Goal: Task Accomplishment & Management: Manage account settings

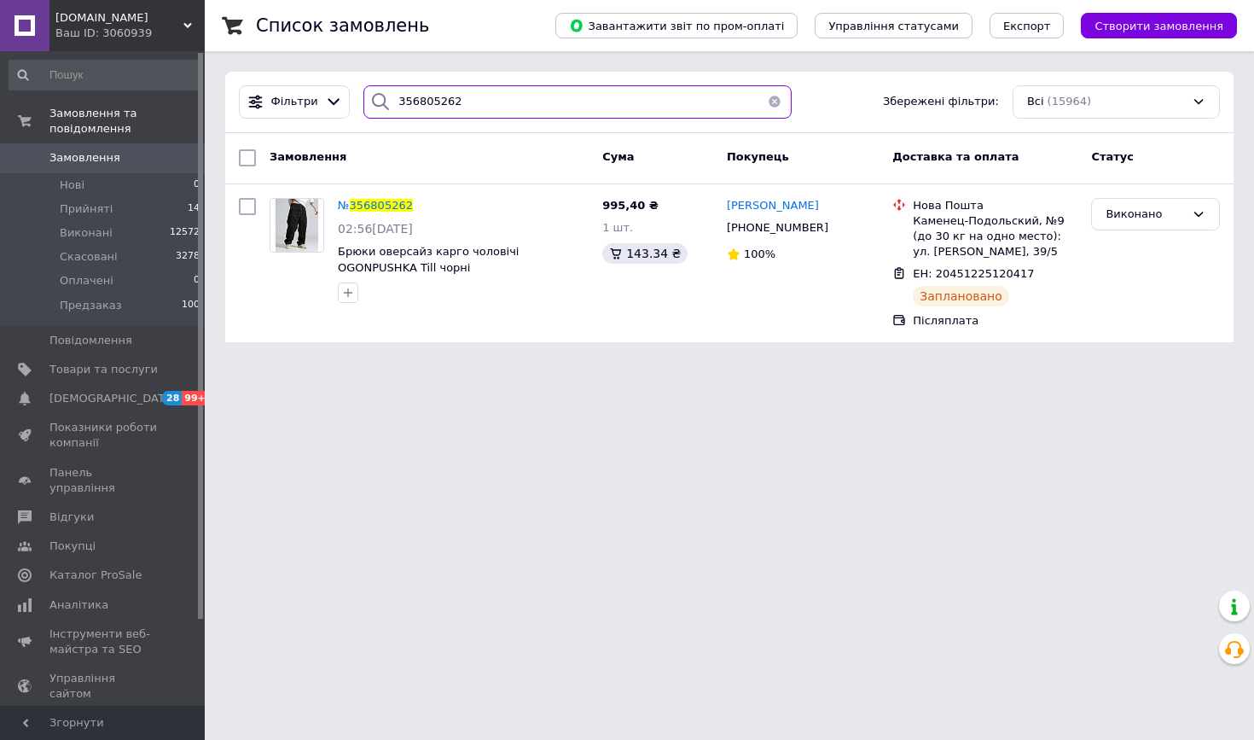
drag, startPoint x: 521, startPoint y: 81, endPoint x: 474, endPoint y: 90, distance: 48.5
click at [474, 90] on div "Фільтри 356805262 Збережені фільтри: Всі (15964)" at bounding box center [729, 102] width 1009 height 61
drag, startPoint x: 454, startPoint y: 104, endPoint x: 325, endPoint y: 101, distance: 128.9
click at [325, 102] on div "Фільтри 356805262 Збережені фільтри: Всі (15964)" at bounding box center [729, 101] width 995 height 33
paste input "5930315"
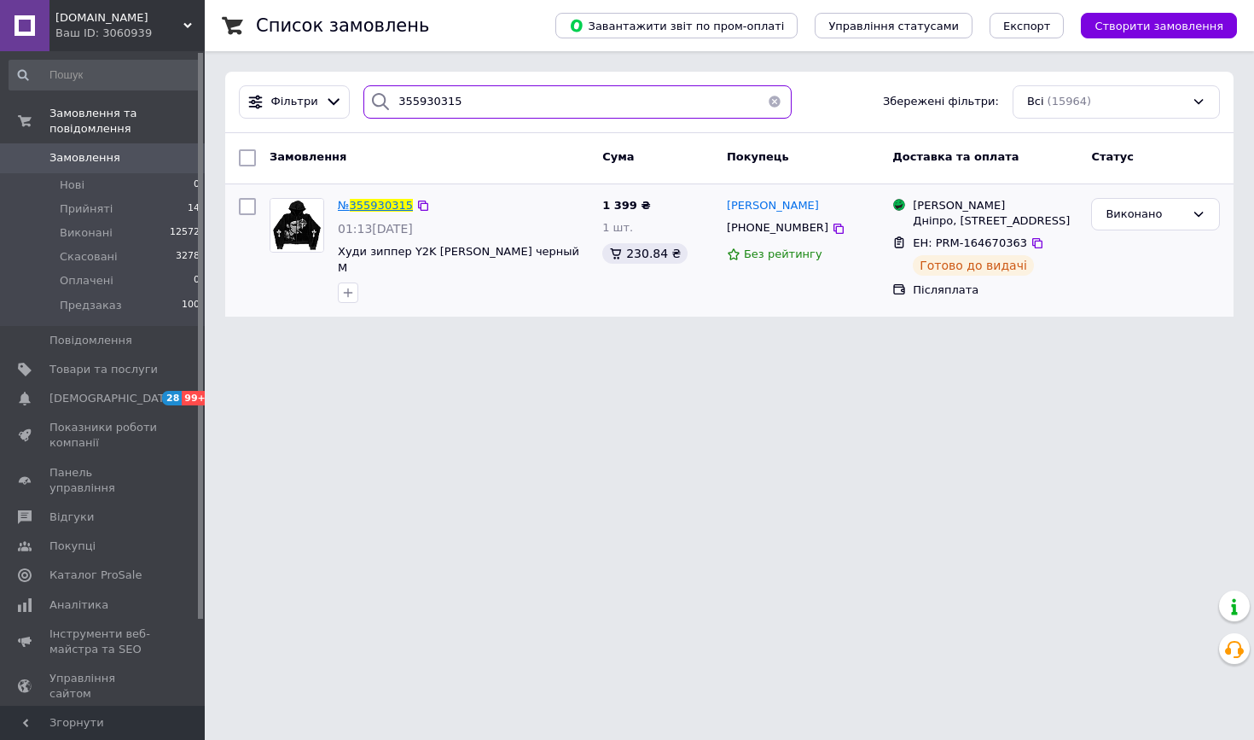
type input "355930315"
click at [397, 208] on span "355930315" at bounding box center [381, 205] width 63 height 13
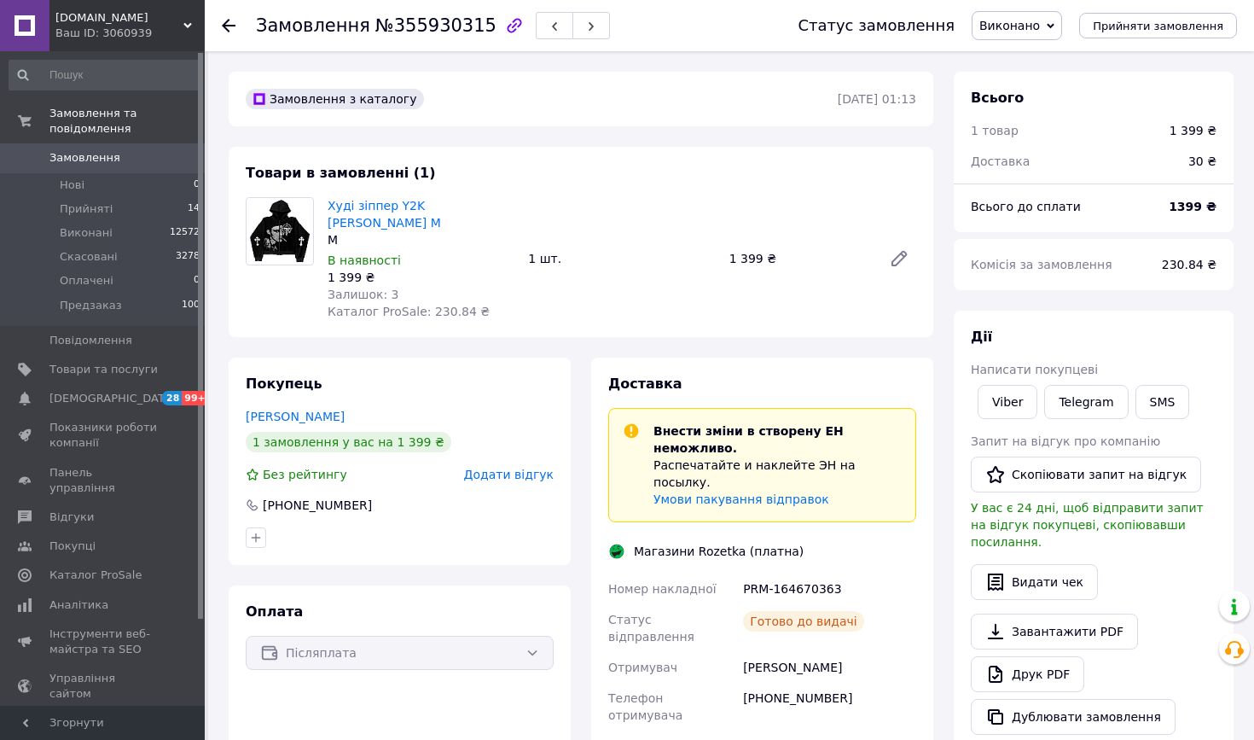
click at [227, 26] on use at bounding box center [229, 26] width 14 height 14
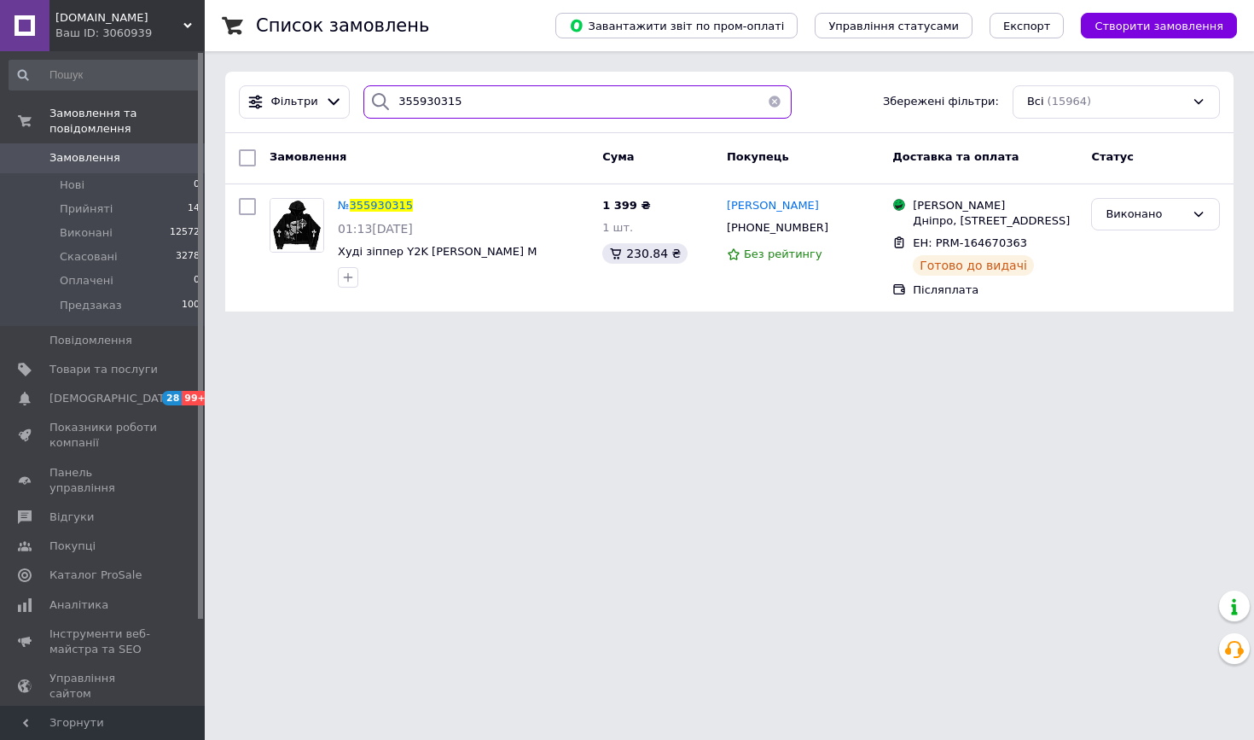
drag, startPoint x: 473, startPoint y: 96, endPoint x: 247, endPoint y: 84, distance: 226.4
click at [256, 84] on div "Фільтри 355930315 Збережені фільтри: Всі (15964)" at bounding box center [729, 102] width 1009 height 61
paste input "6898099"
type input "356898099"
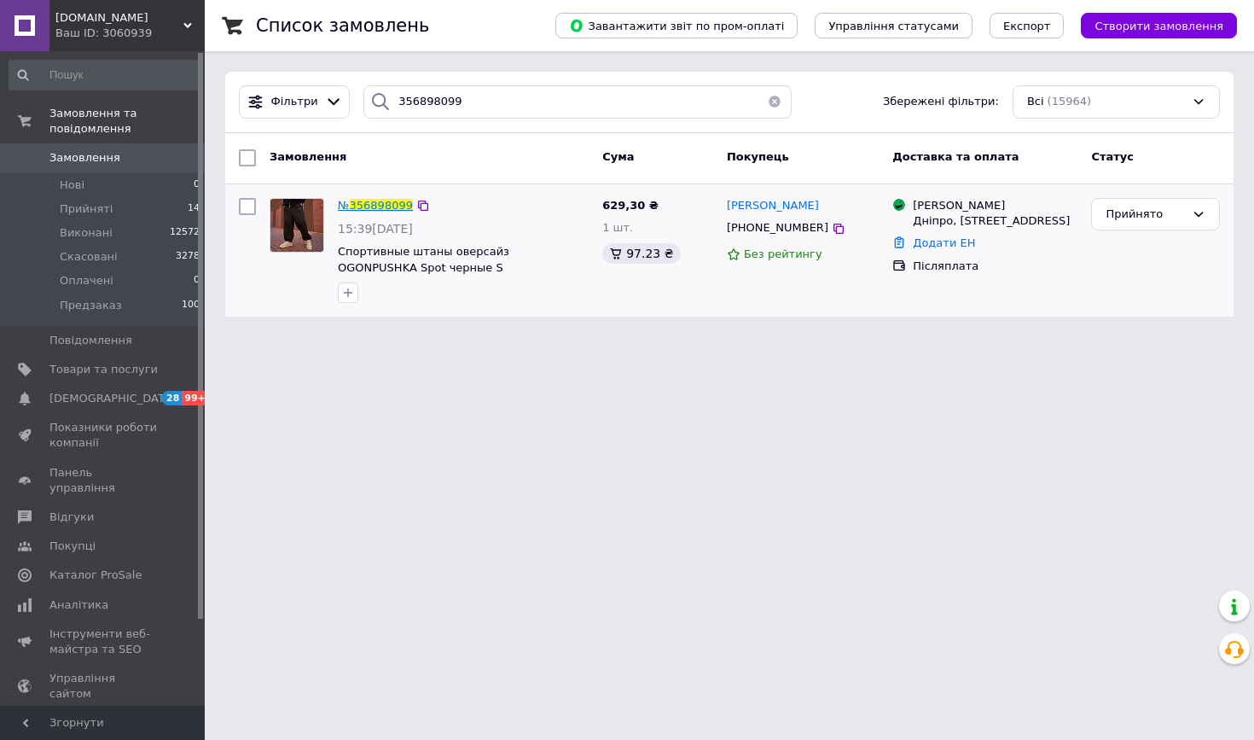
click at [367, 204] on span "356898099" at bounding box center [381, 205] width 63 height 13
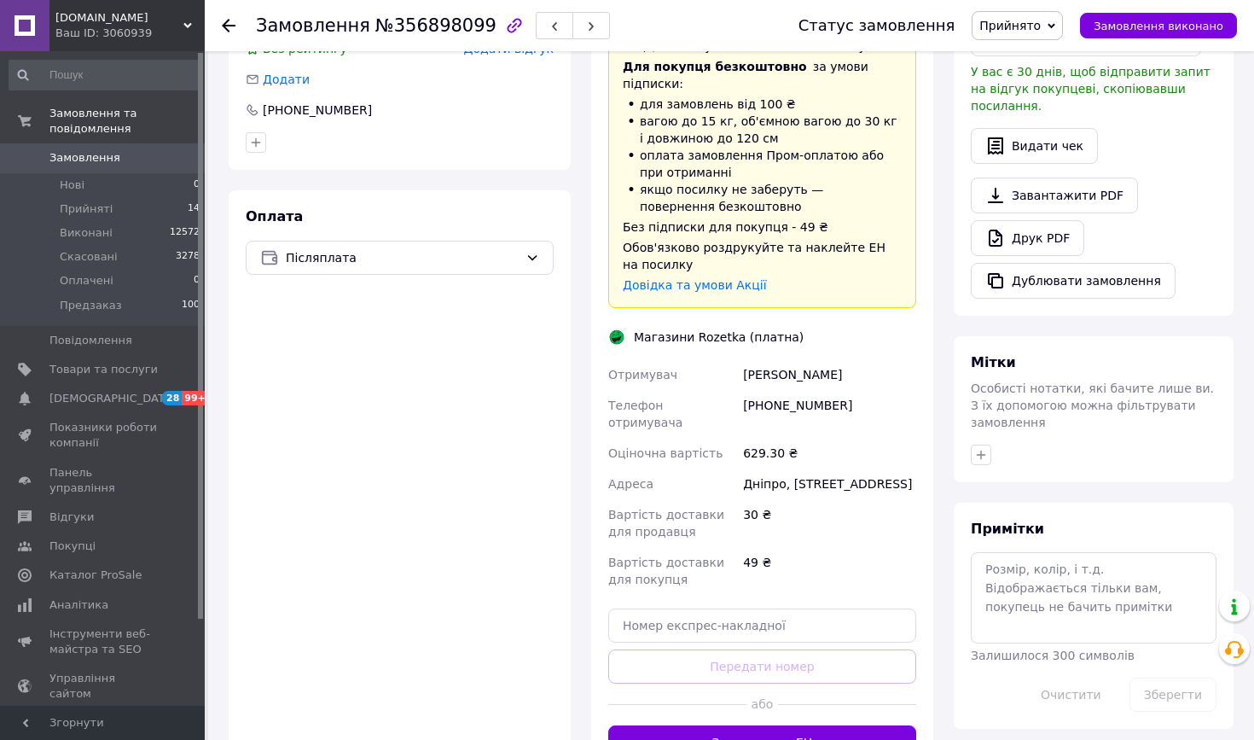
scroll to position [469, 0]
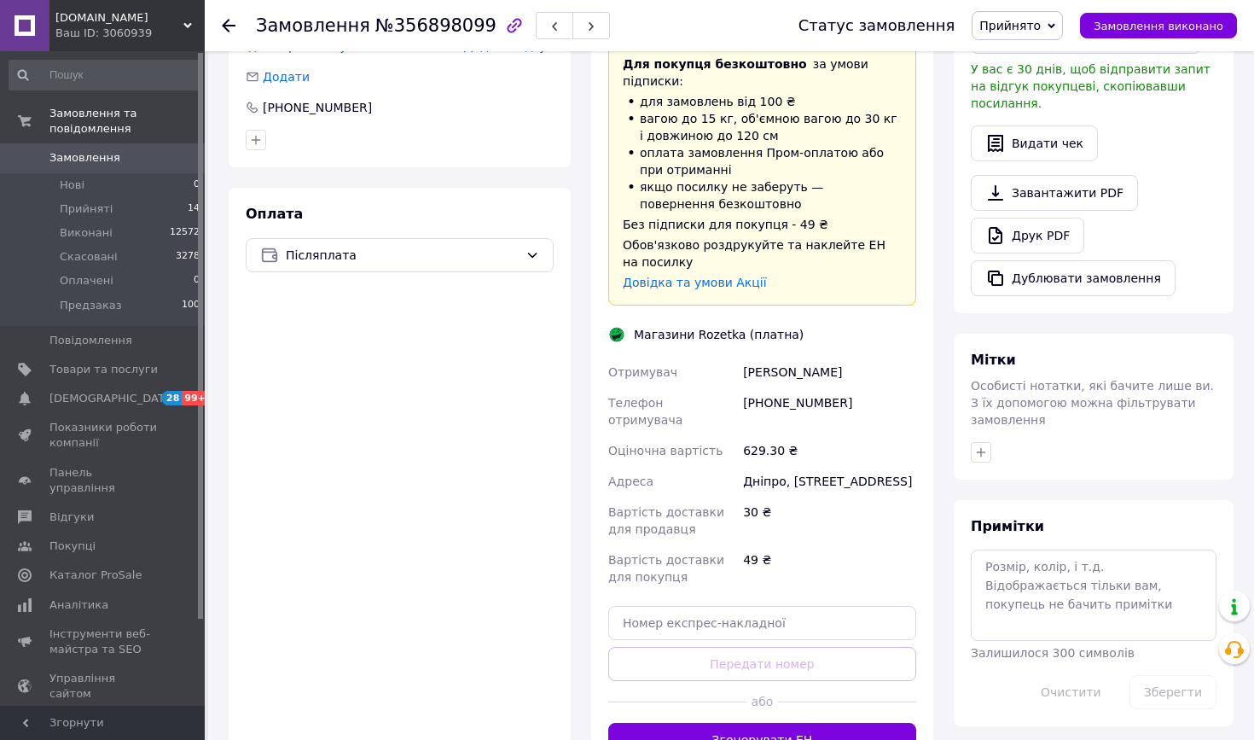
click at [225, 26] on use at bounding box center [229, 26] width 14 height 14
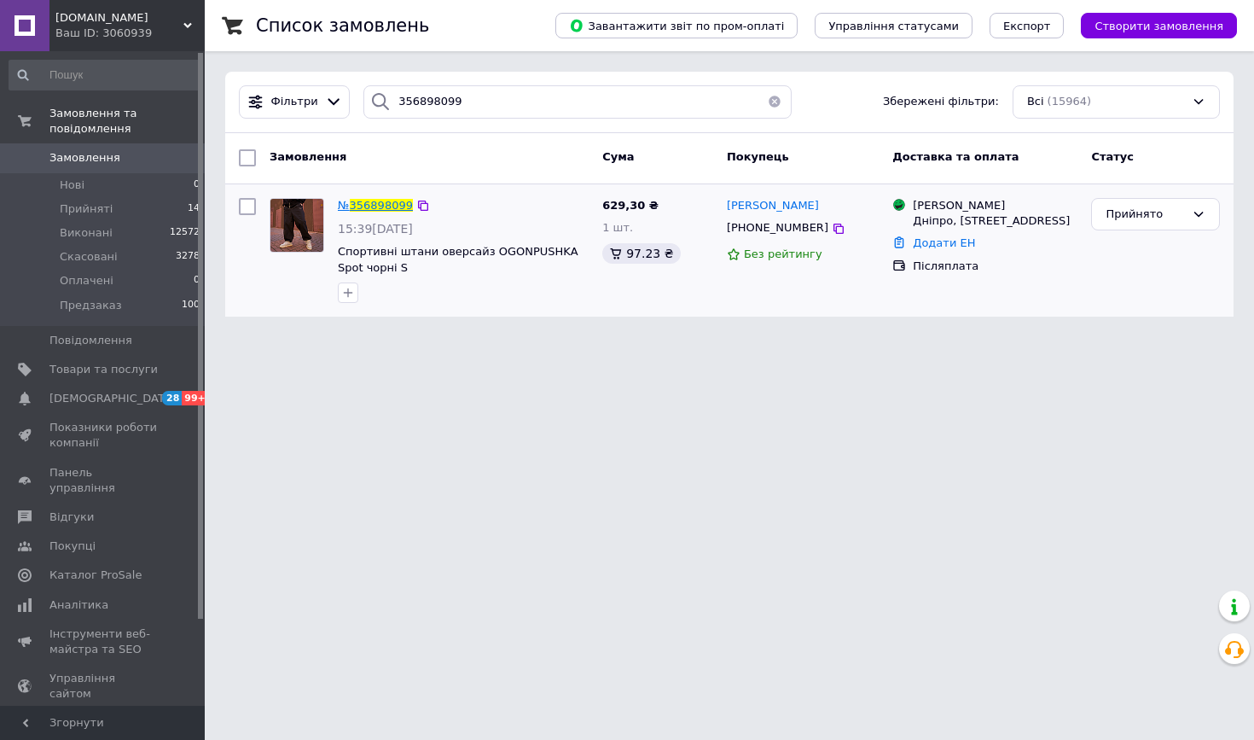
click at [396, 206] on span "356898099" at bounding box center [381, 205] width 63 height 13
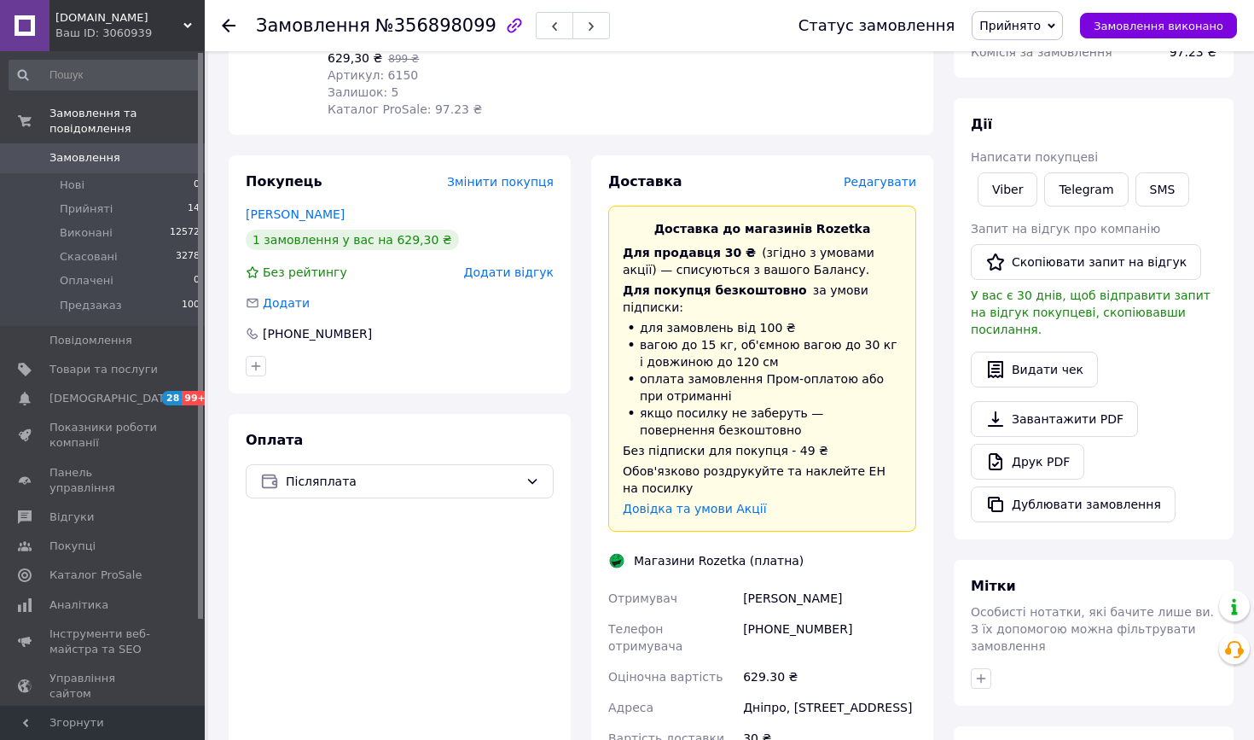
scroll to position [242, 0]
click at [872, 182] on span "Редагувати" at bounding box center [880, 183] width 73 height 14
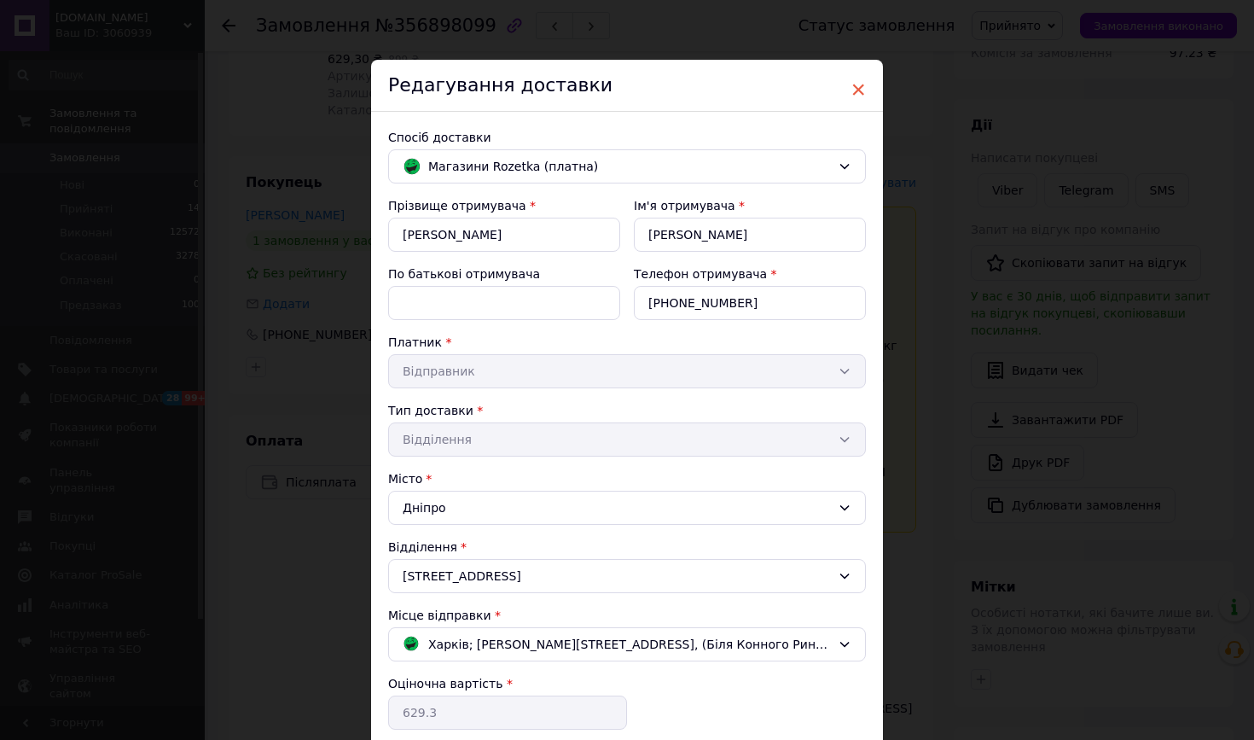
scroll to position [0, 0]
click at [855, 88] on span "×" at bounding box center [858, 89] width 15 height 29
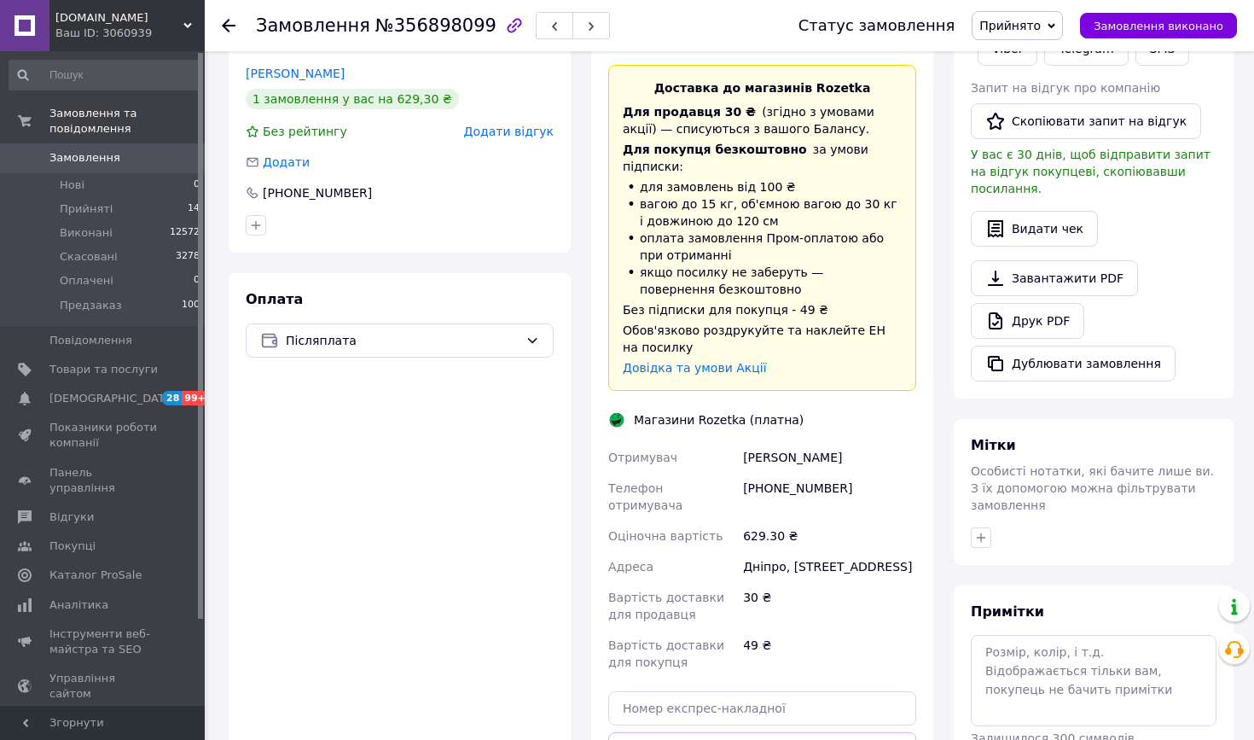
scroll to position [292, 0]
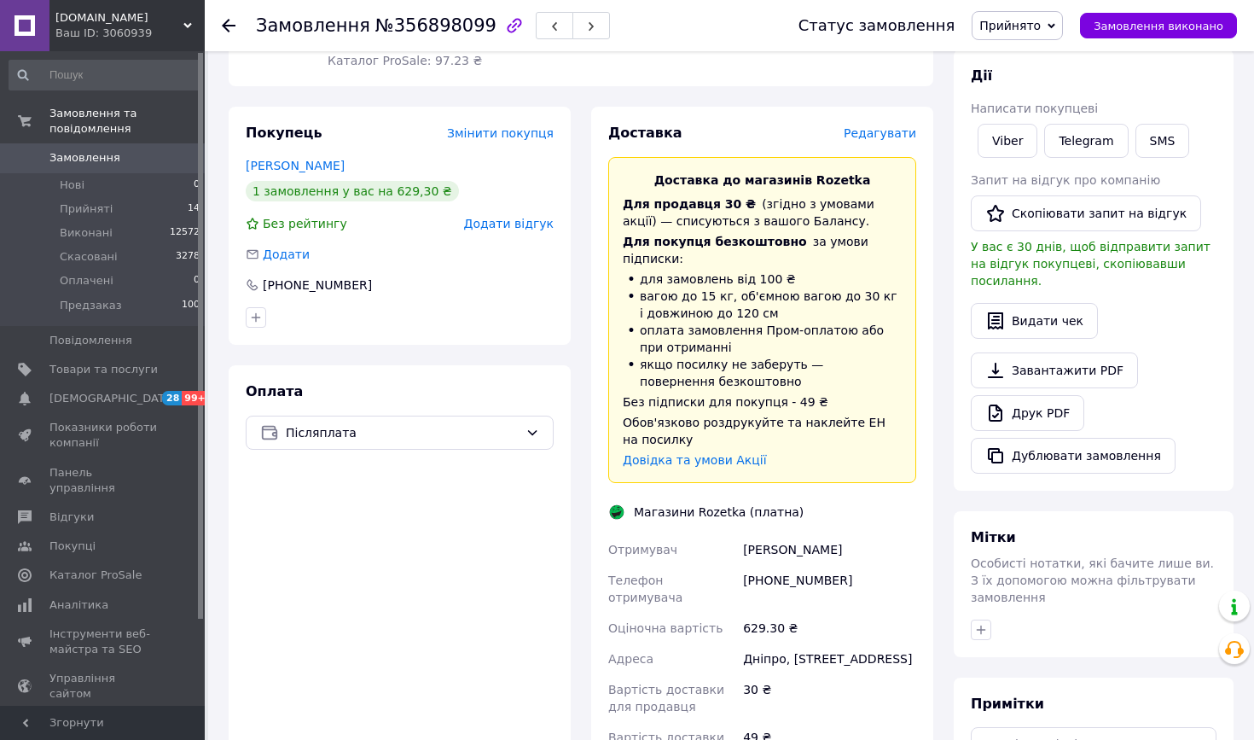
click at [875, 134] on span "Редагувати" at bounding box center [880, 133] width 73 height 14
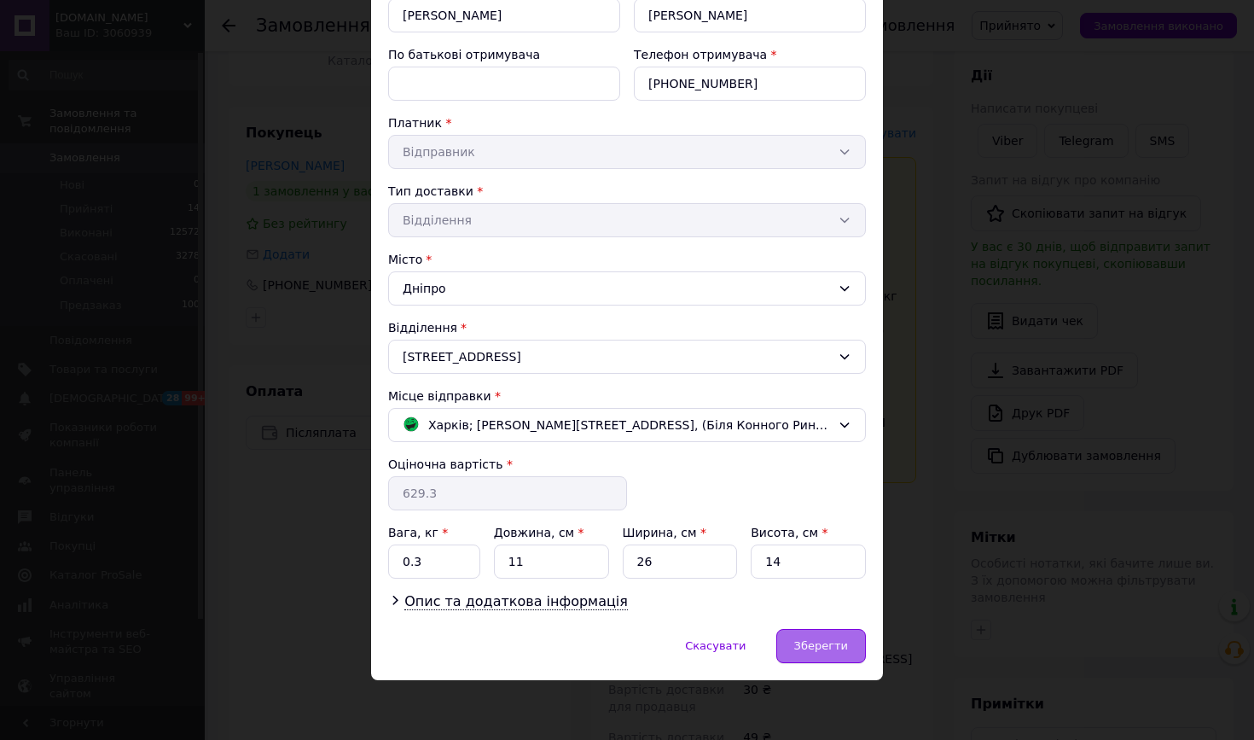
scroll to position [218, 0]
click at [834, 645] on span "Зберегти" at bounding box center [821, 646] width 54 height 13
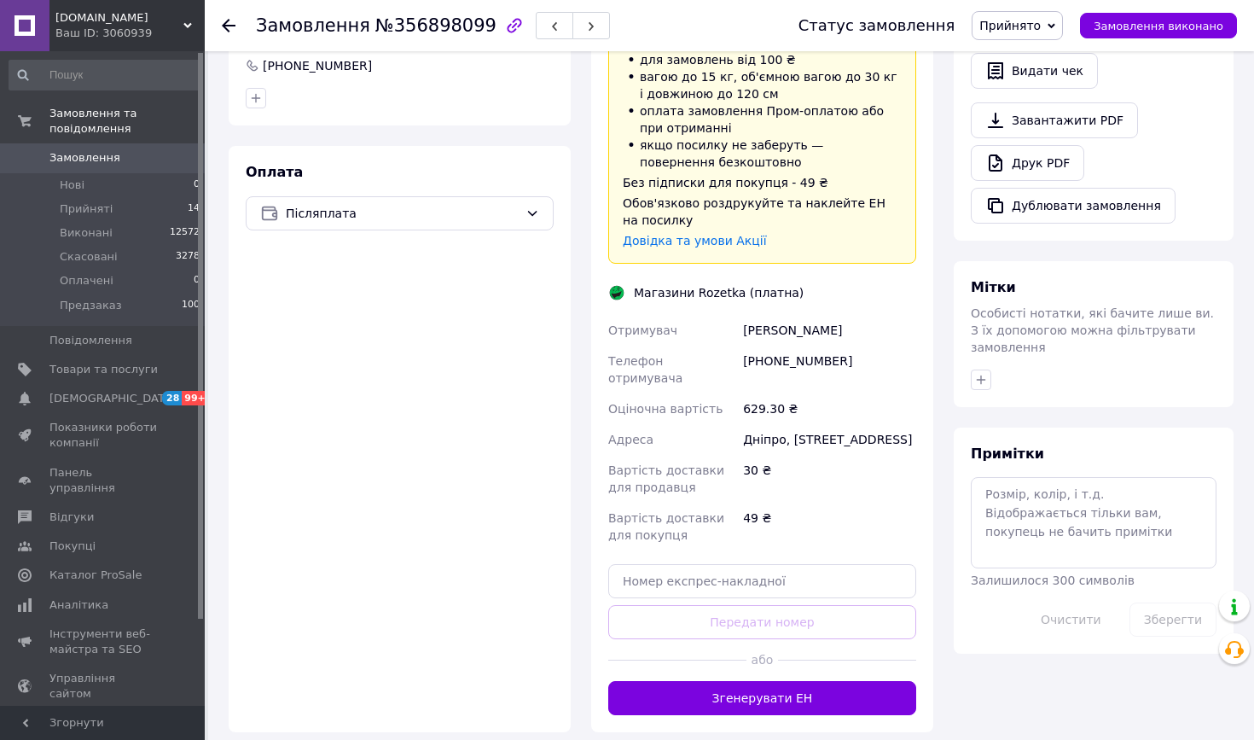
scroll to position [572, 0]
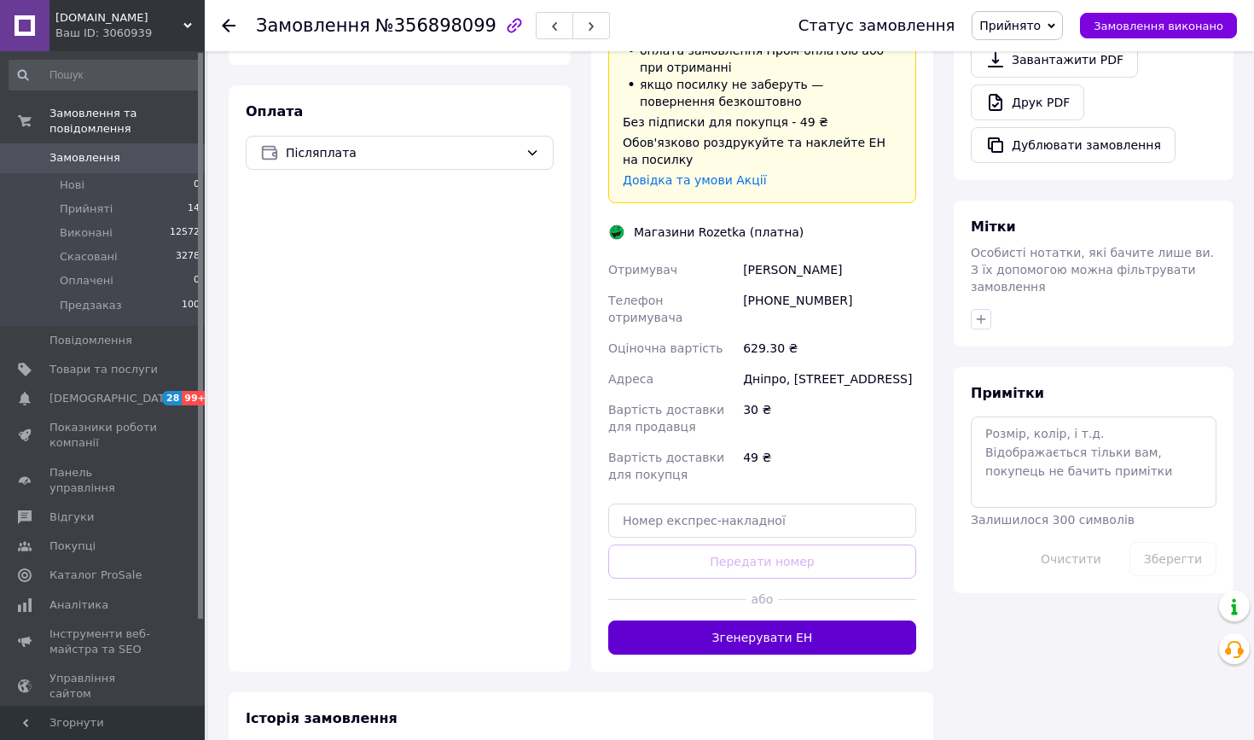
click at [723, 620] on button "Згенерувати ЕН" at bounding box center [762, 637] width 308 height 34
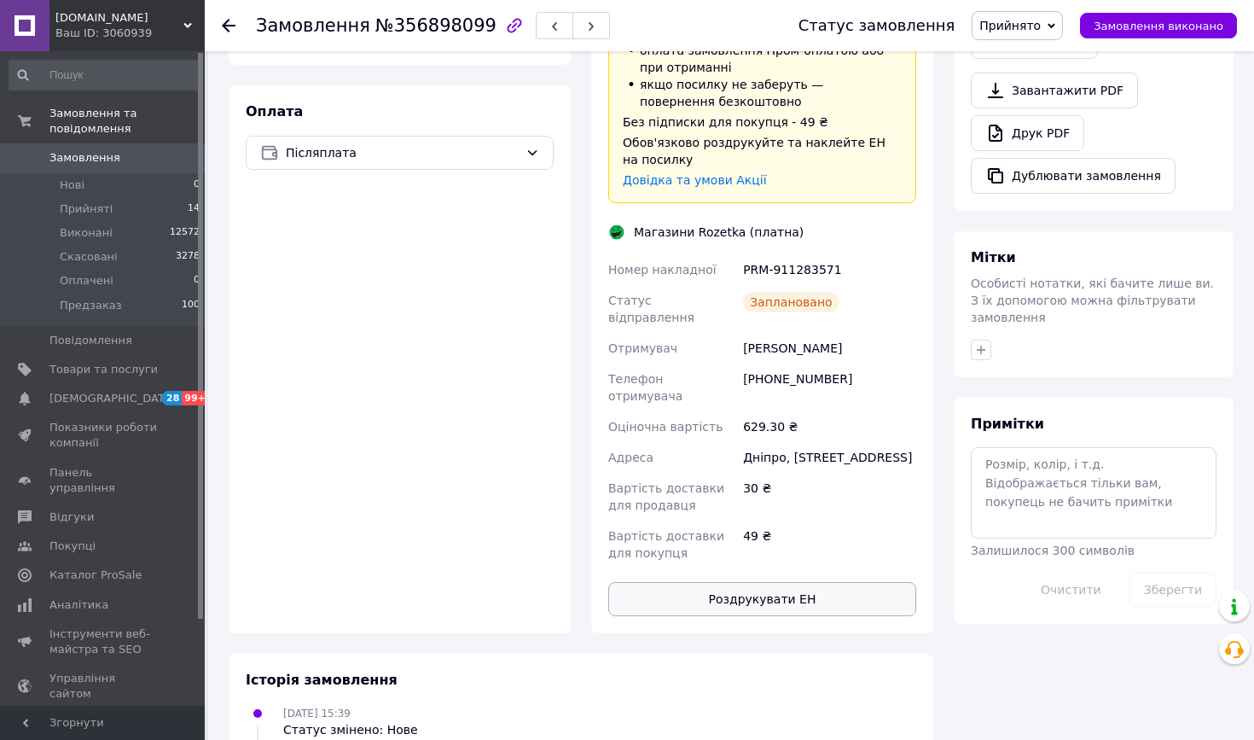
click at [721, 582] on button "Роздрукувати ЕН" at bounding box center [762, 599] width 308 height 34
drag, startPoint x: 838, startPoint y: 250, endPoint x: 743, endPoint y: 254, distance: 94.8
click at [743, 254] on div "PRM-911283571" at bounding box center [830, 269] width 180 height 31
copy div "PRM-911283571"
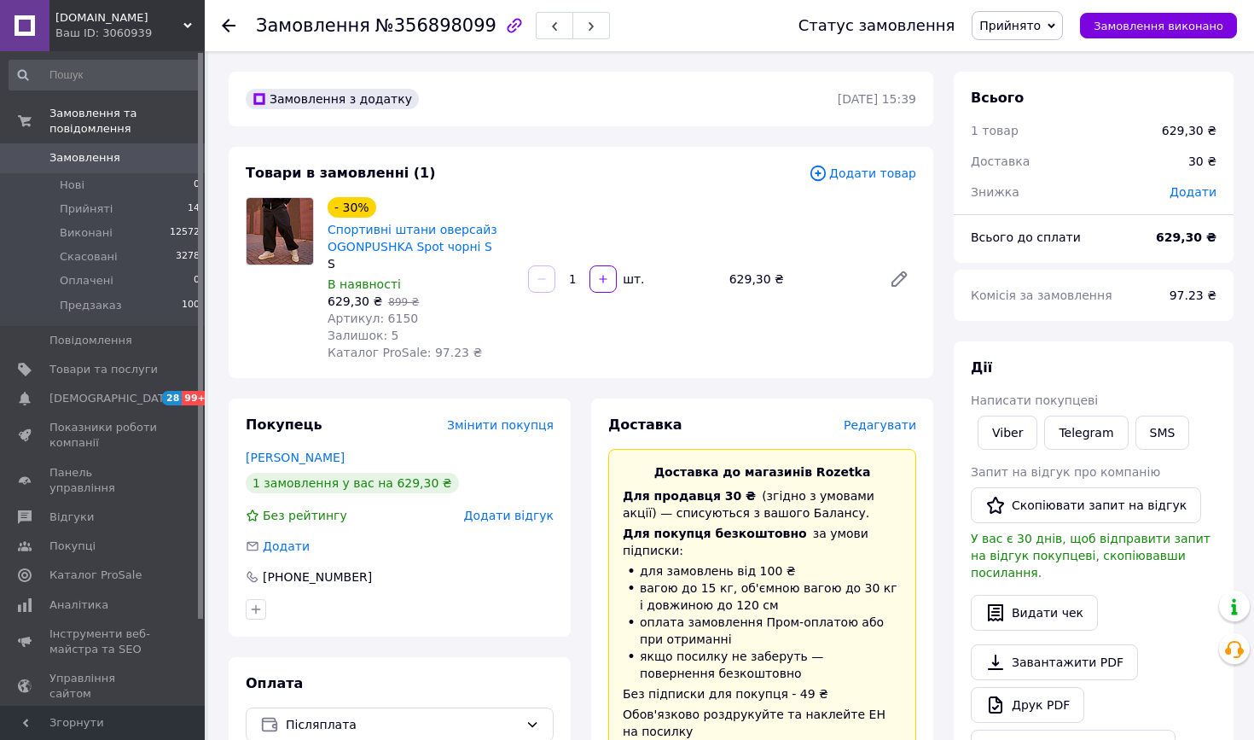
scroll to position [0, 0]
click at [227, 23] on icon at bounding box center [229, 26] width 14 height 14
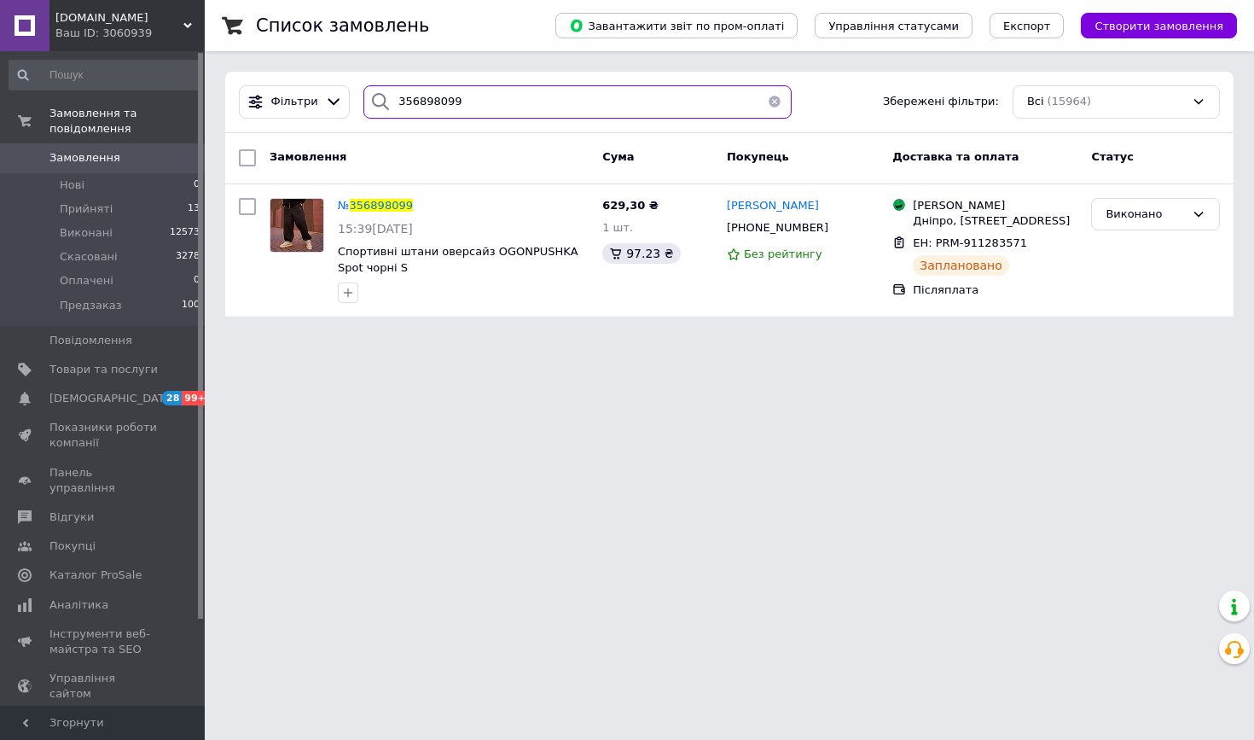
click at [481, 105] on input "356898099" at bounding box center [578, 101] width 428 height 33
click at [777, 101] on button "button" at bounding box center [775, 101] width 34 height 33
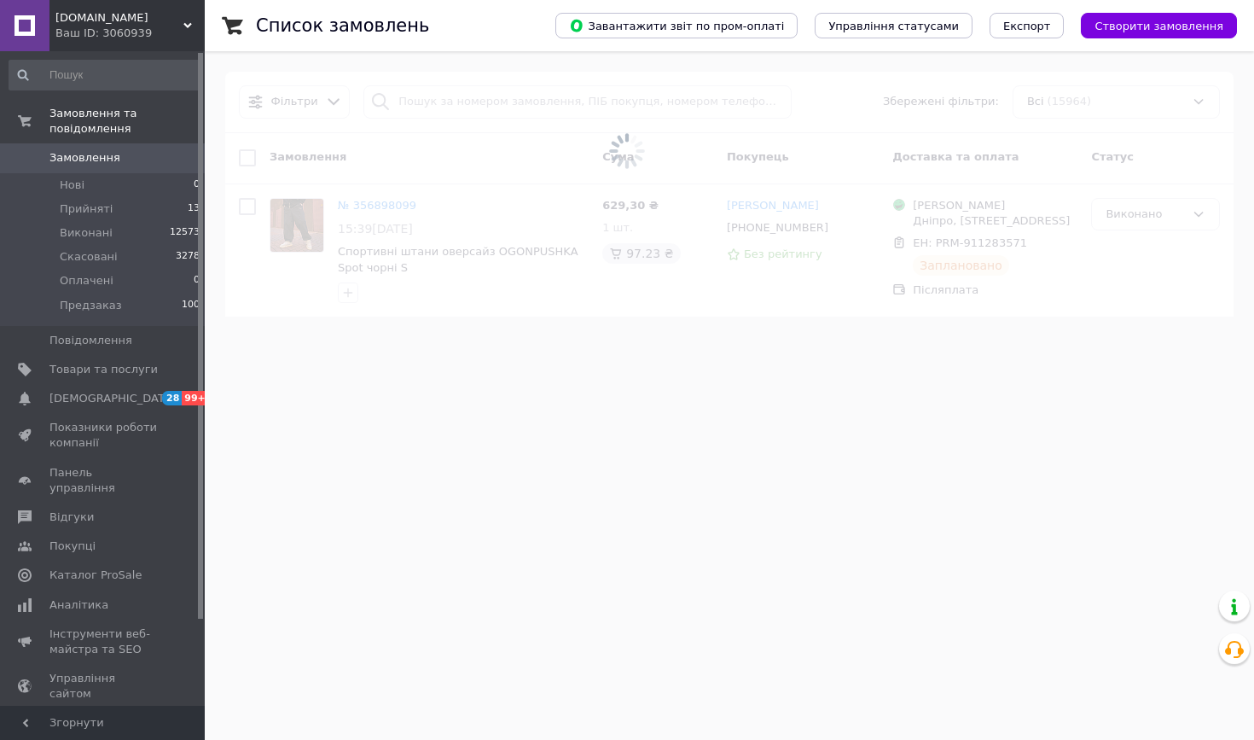
click at [446, 101] on span at bounding box center [627, 151] width 1254 height 302
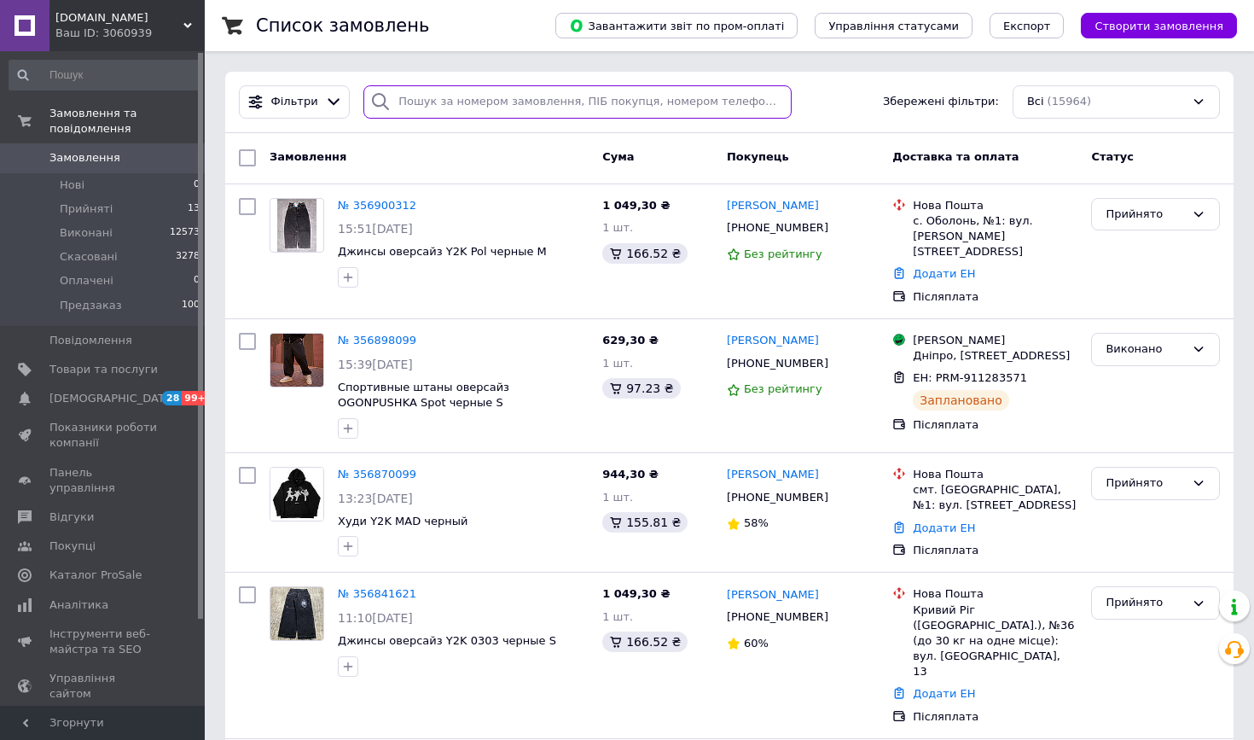
click at [446, 101] on input "search" at bounding box center [578, 101] width 428 height 33
paste input "356900312"
type input "356900312"
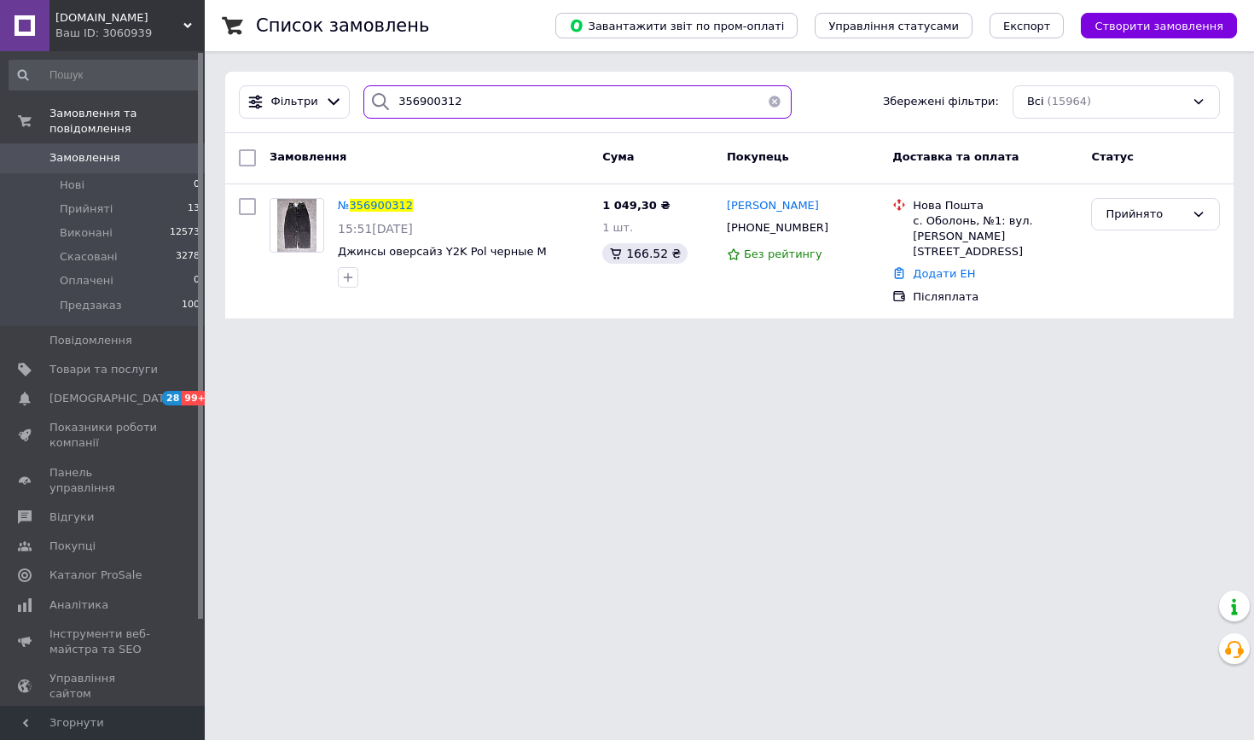
drag, startPoint x: 466, startPoint y: 100, endPoint x: 212, endPoint y: 100, distance: 253.4
click at [219, 100] on div "Список замовлень Завантажити звіт по пром-оплаті Управління статусами Експорт С…" at bounding box center [730, 169] width 1050 height 339
click at [383, 207] on span "356900312" at bounding box center [381, 205] width 63 height 13
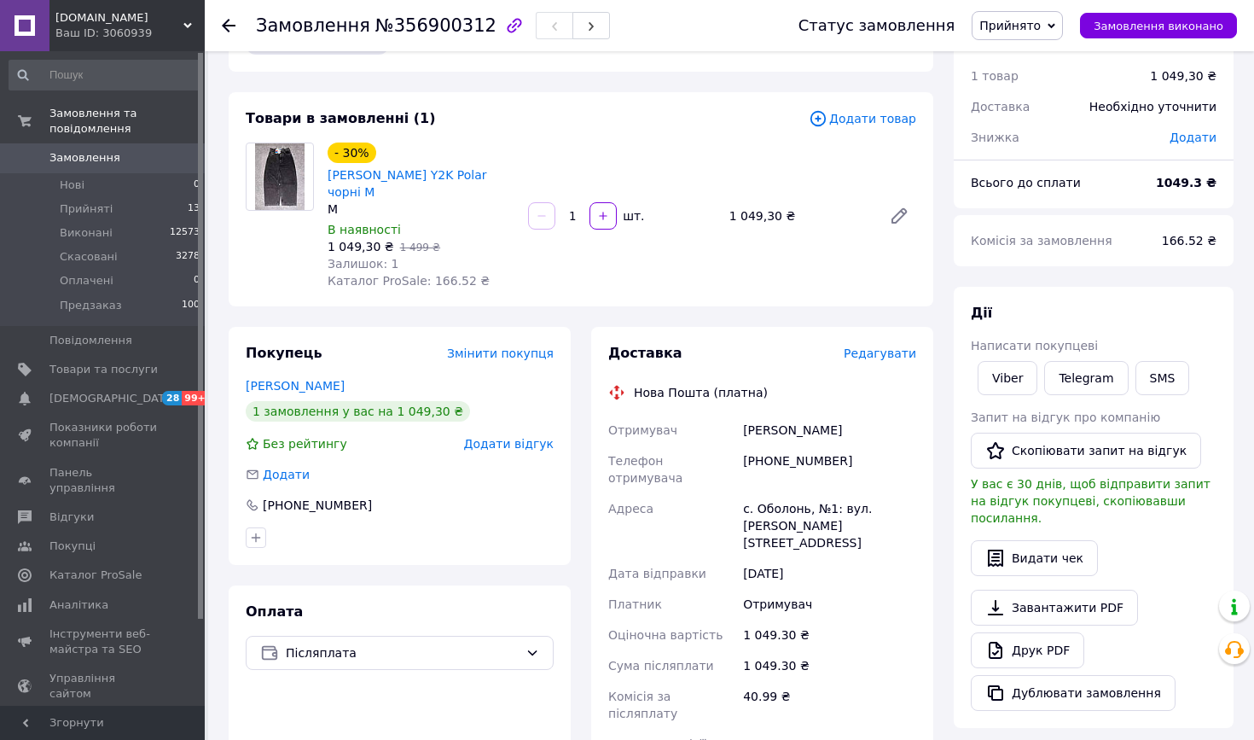
scroll to position [71, 0]
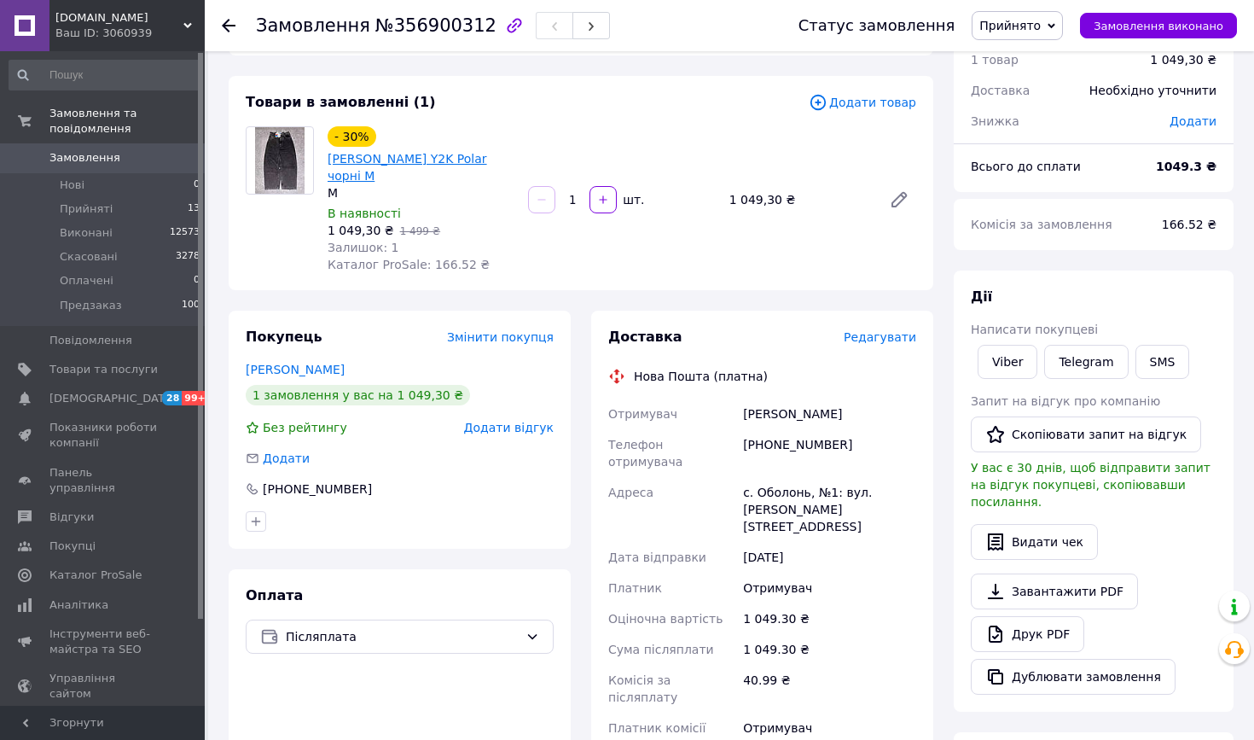
click at [348, 163] on link "[PERSON_NAME] Y2K Polar чорні M" at bounding box center [408, 167] width 160 height 31
drag, startPoint x: 500, startPoint y: 164, endPoint x: 460, endPoint y: 160, distance: 40.3
click at [460, 160] on span "[PERSON_NAME] Y2K Polar чорні M" at bounding box center [421, 167] width 187 height 34
copy link "Polar"
click at [228, 28] on icon at bounding box center [229, 26] width 14 height 14
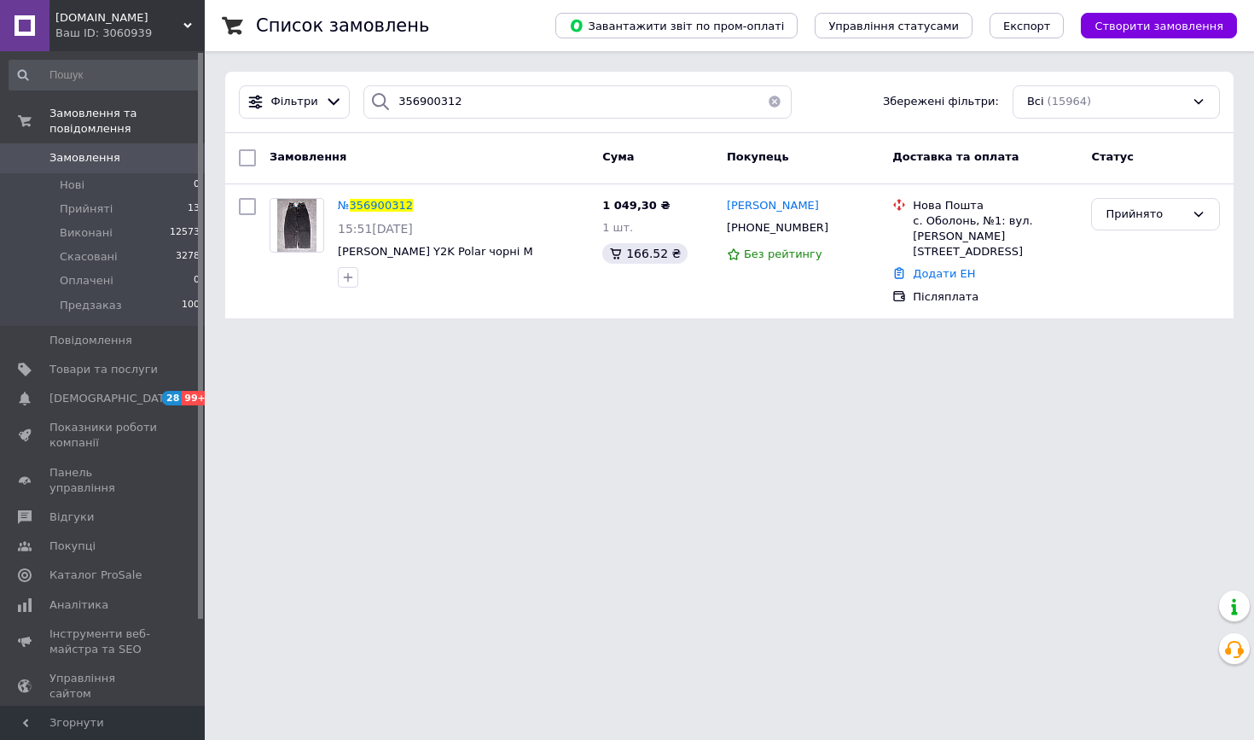
click at [773, 100] on button "button" at bounding box center [775, 101] width 34 height 33
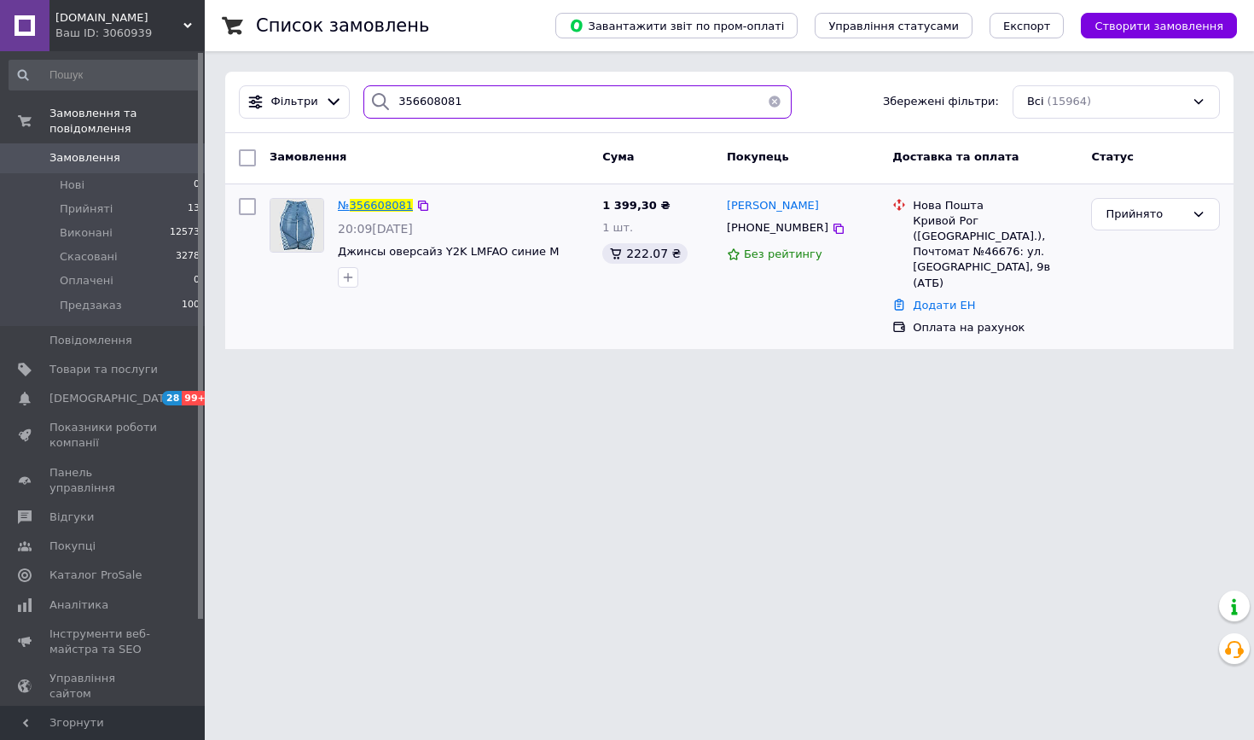
type input "356608081"
click at [391, 209] on span "356608081" at bounding box center [381, 205] width 63 height 13
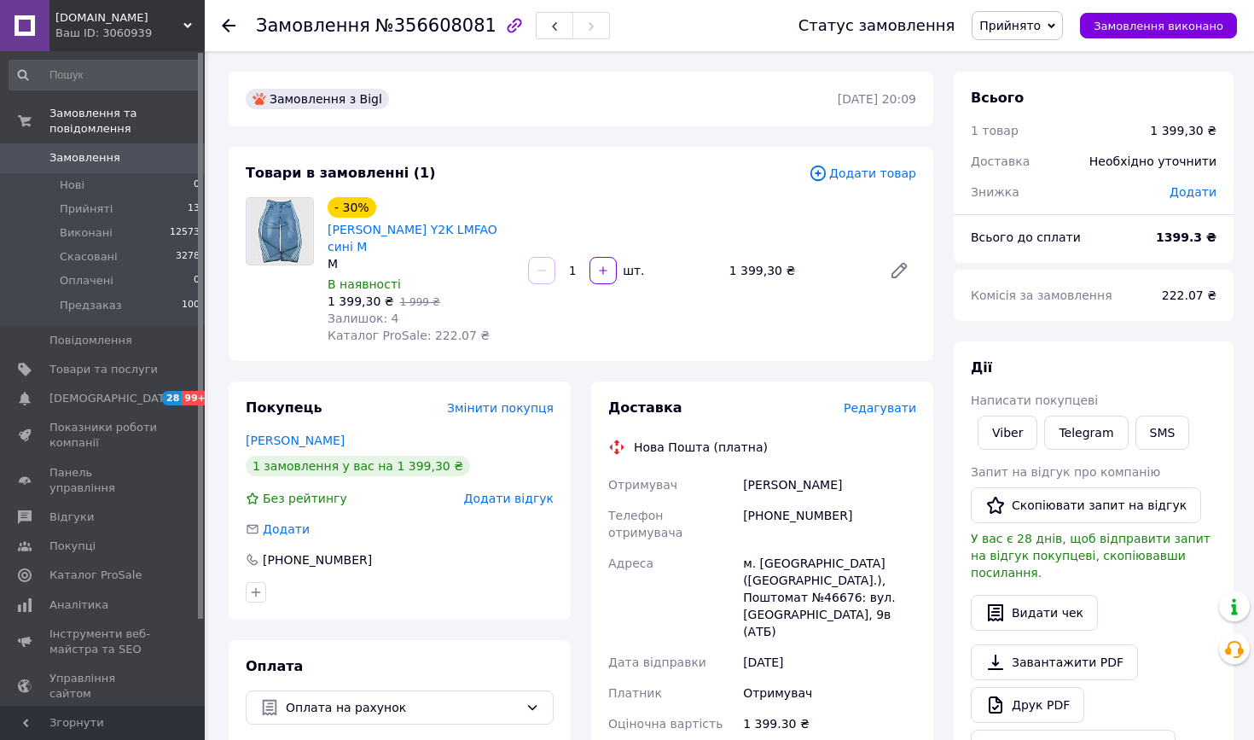
click at [229, 30] on icon at bounding box center [229, 26] width 14 height 14
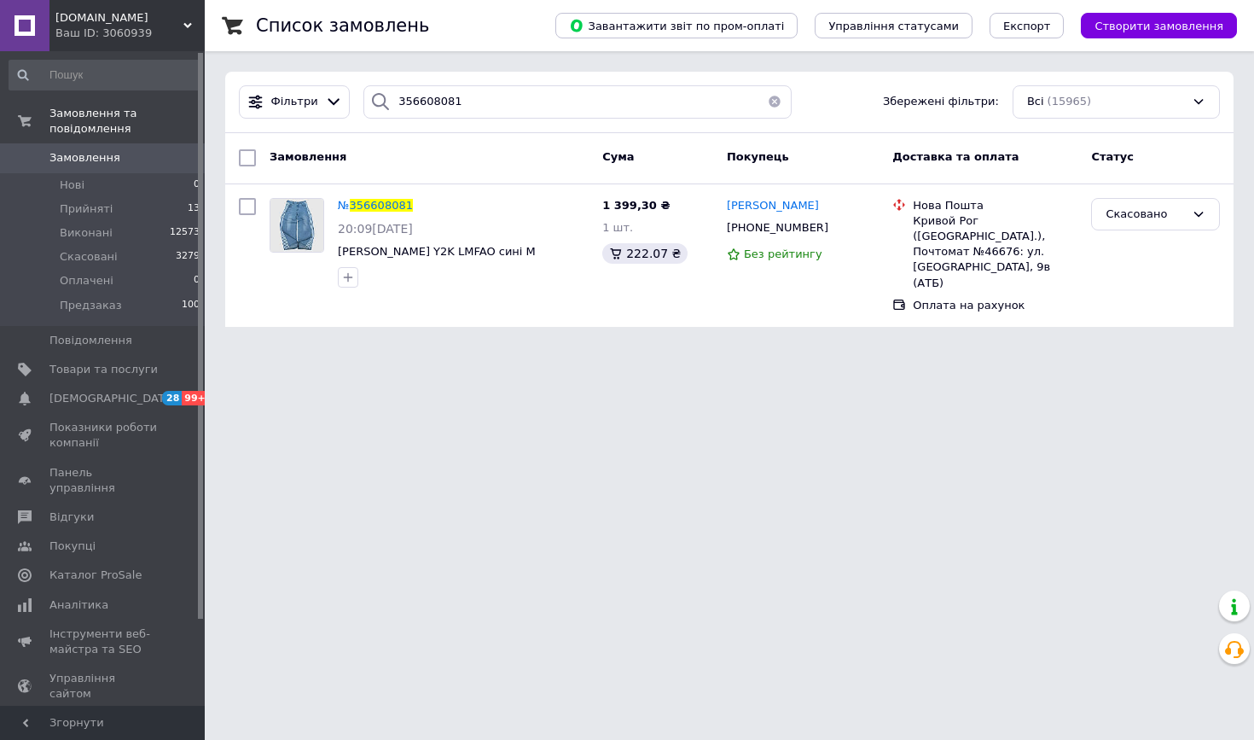
click at [772, 108] on button "button" at bounding box center [775, 101] width 34 height 33
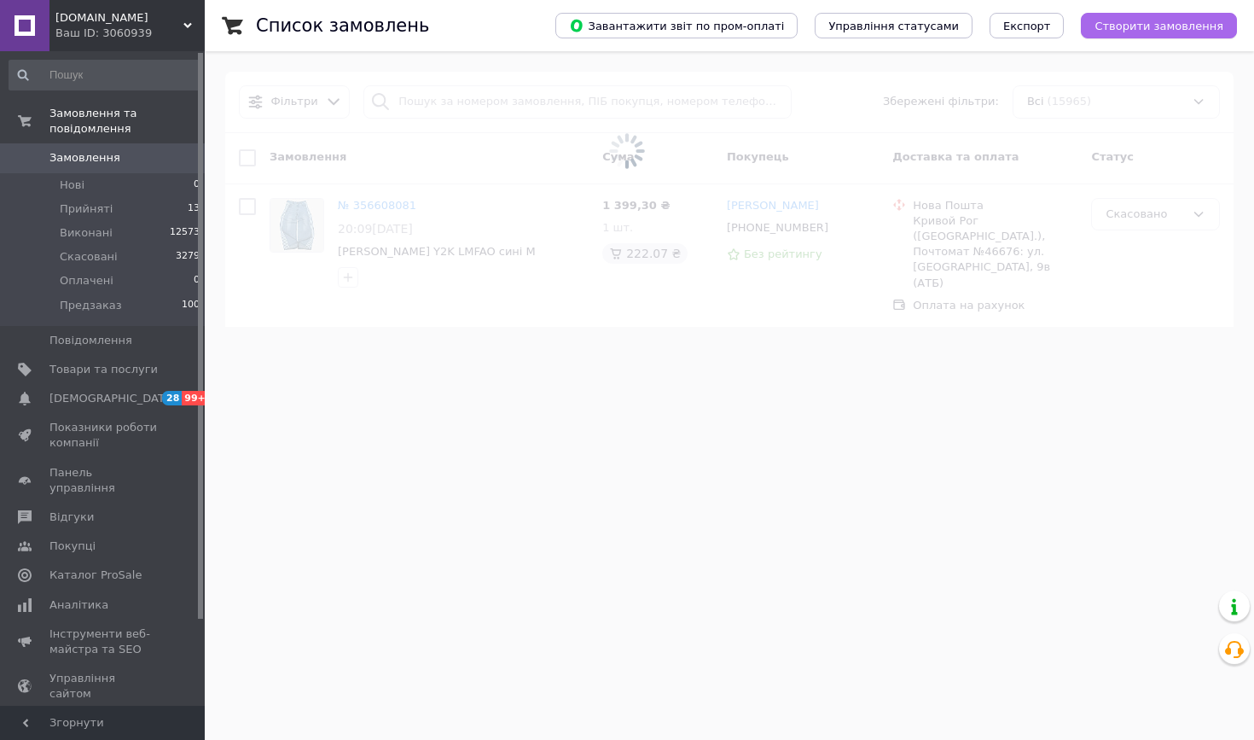
click at [1121, 28] on span "Створити замовлення" at bounding box center [1159, 26] width 129 height 13
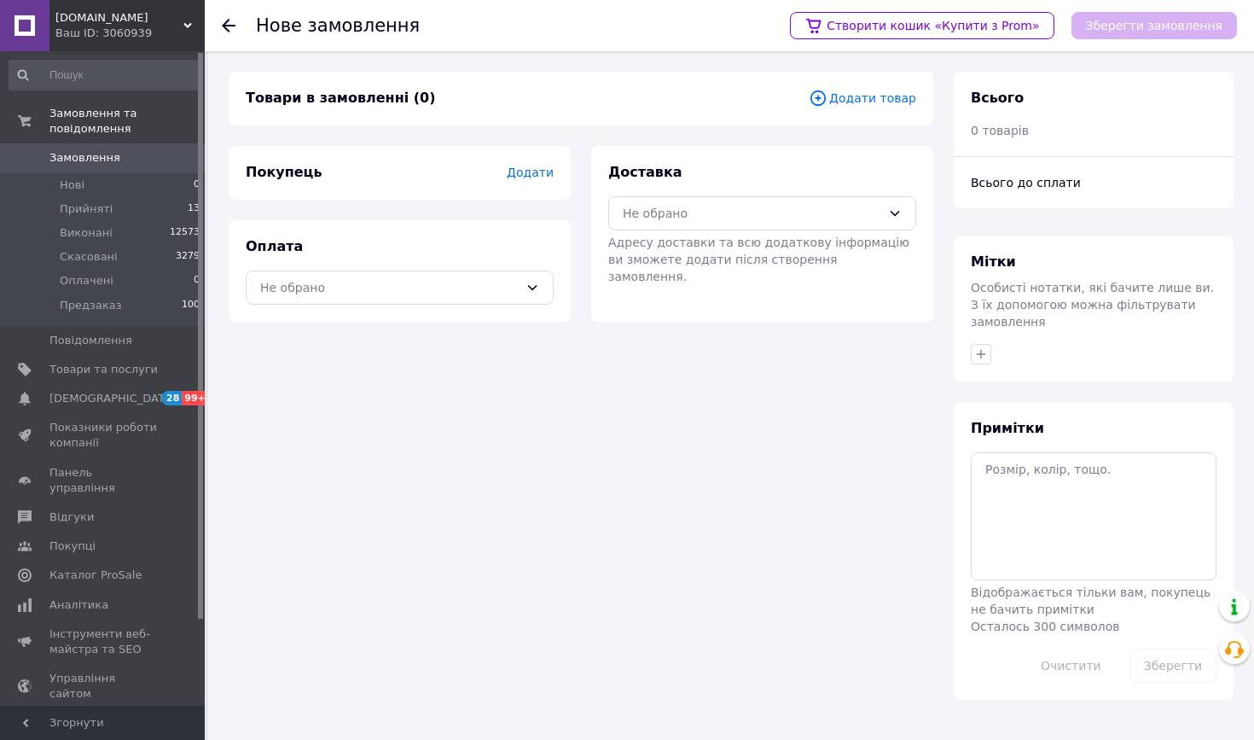
click at [864, 97] on span "Додати товар" at bounding box center [863, 98] width 108 height 19
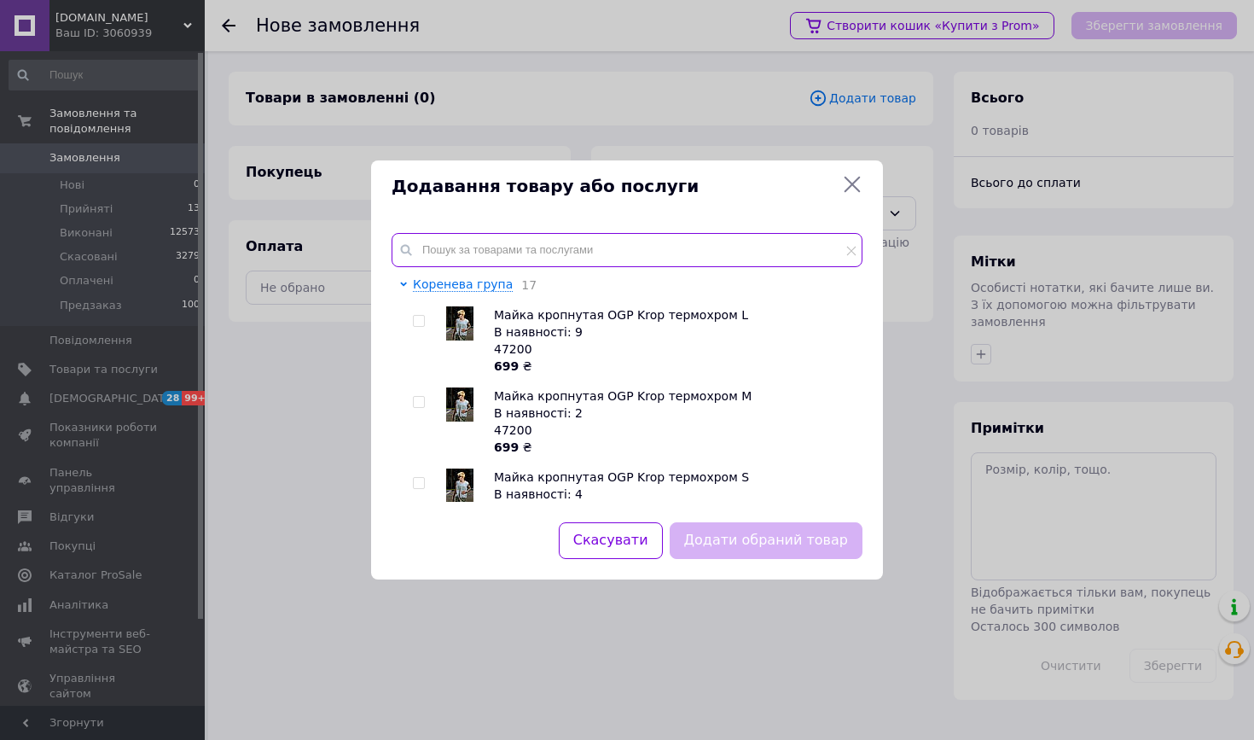
click at [468, 239] on input "text" at bounding box center [627, 250] width 471 height 34
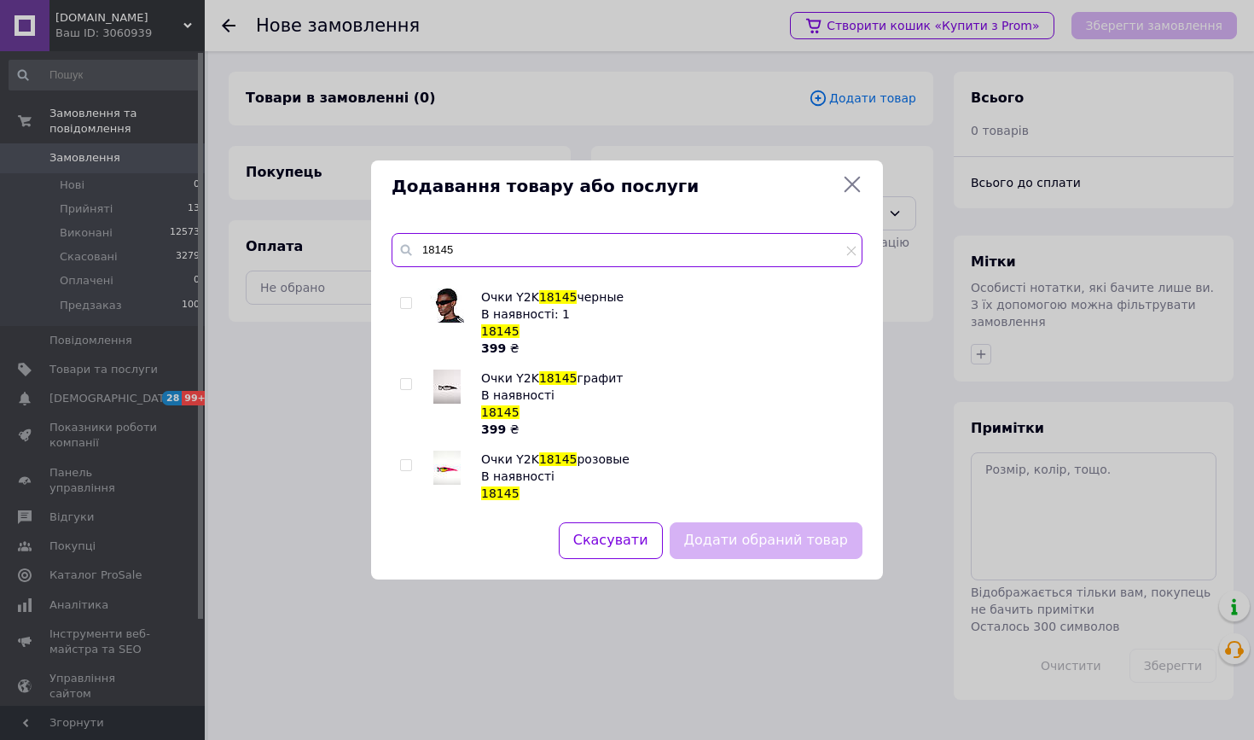
scroll to position [40, 0]
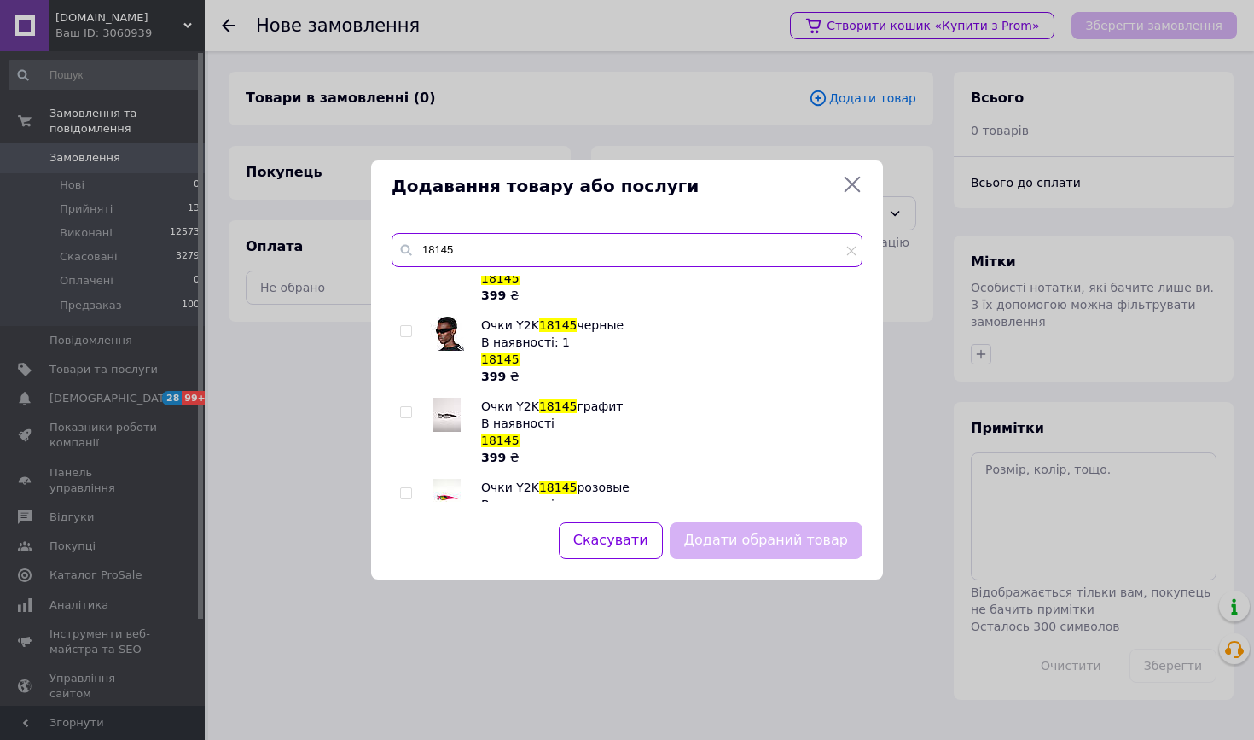
type input "18145"
click at [405, 333] on input "checkbox" at bounding box center [405, 331] width 11 height 11
checkbox input "true"
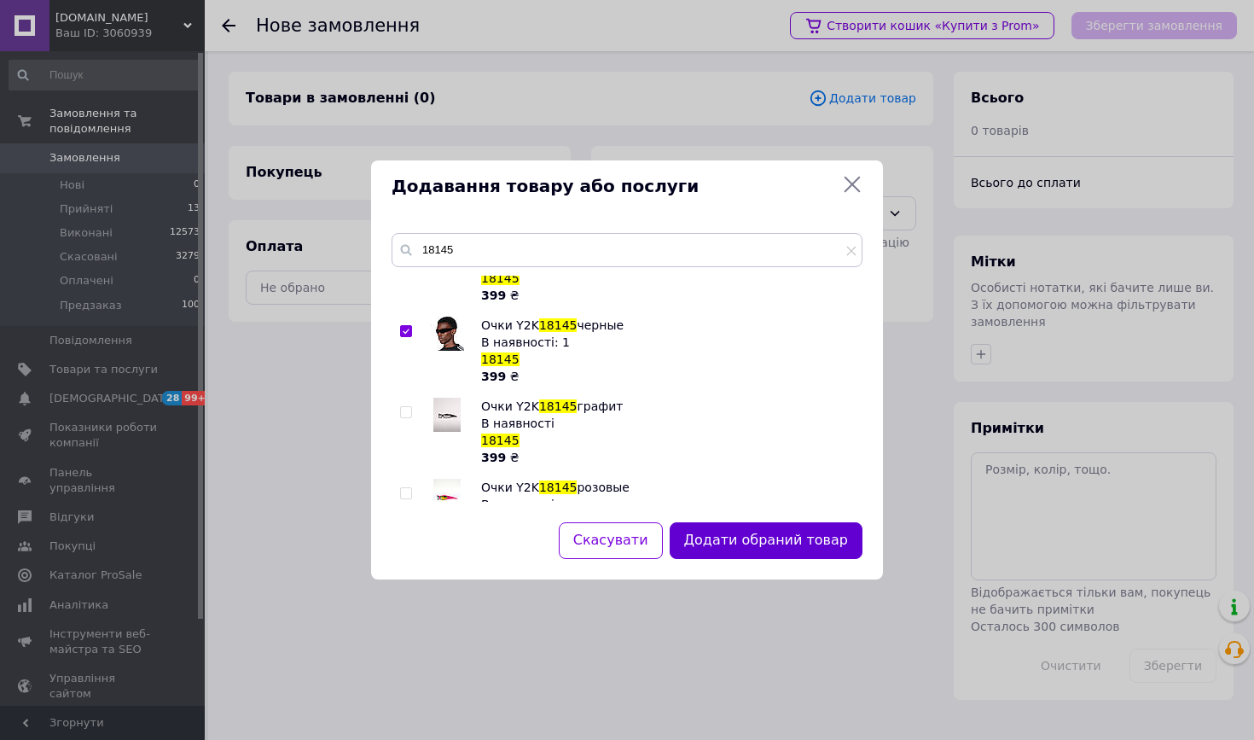
click at [725, 544] on button "Додати обраний товар" at bounding box center [766, 540] width 193 height 37
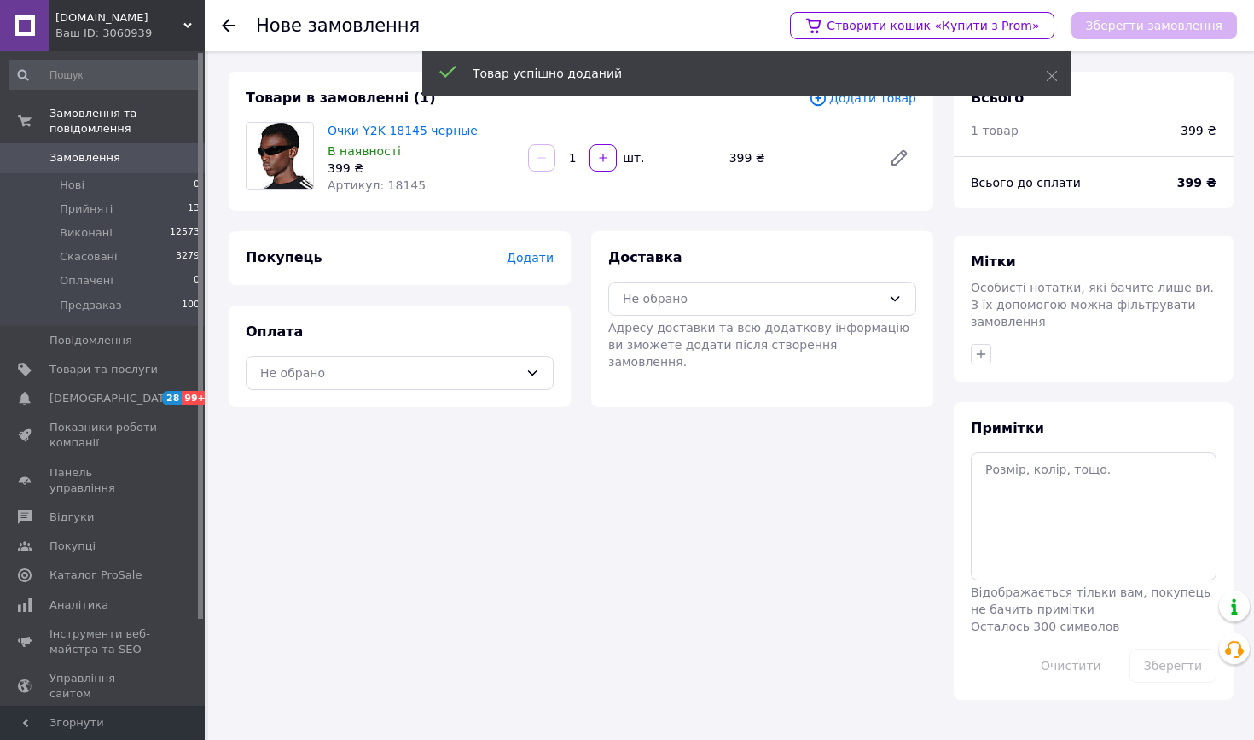
click at [540, 260] on span "Додати" at bounding box center [530, 258] width 47 height 14
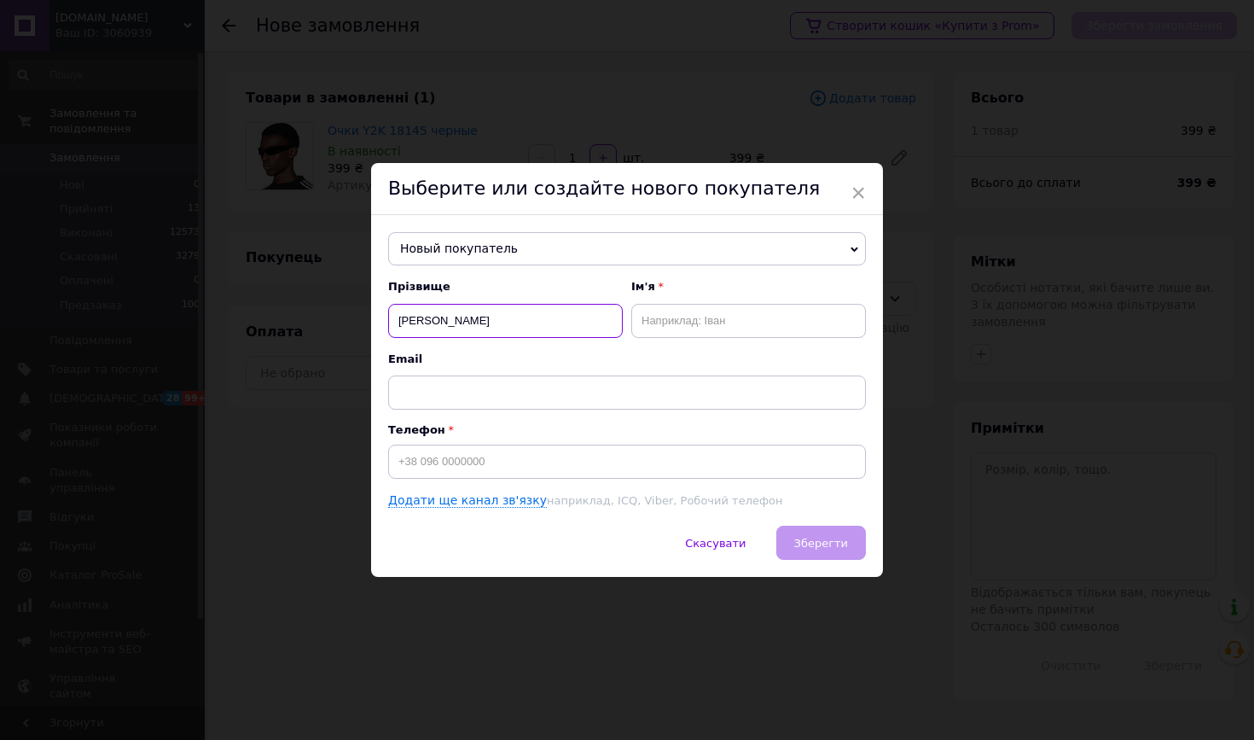
type input "[PERSON_NAME]"
paste input "0734201188"
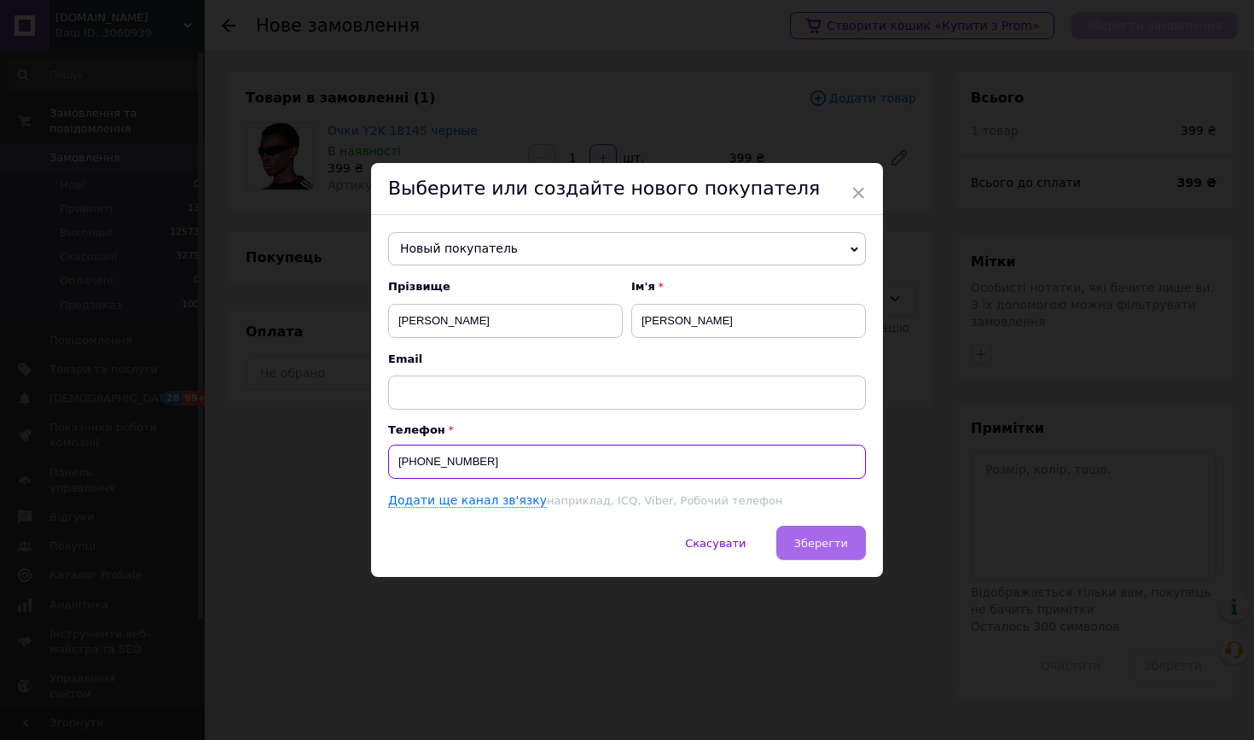
type input "[PHONE_NUMBER]"
click at [816, 545] on span "Зберегти" at bounding box center [821, 543] width 54 height 13
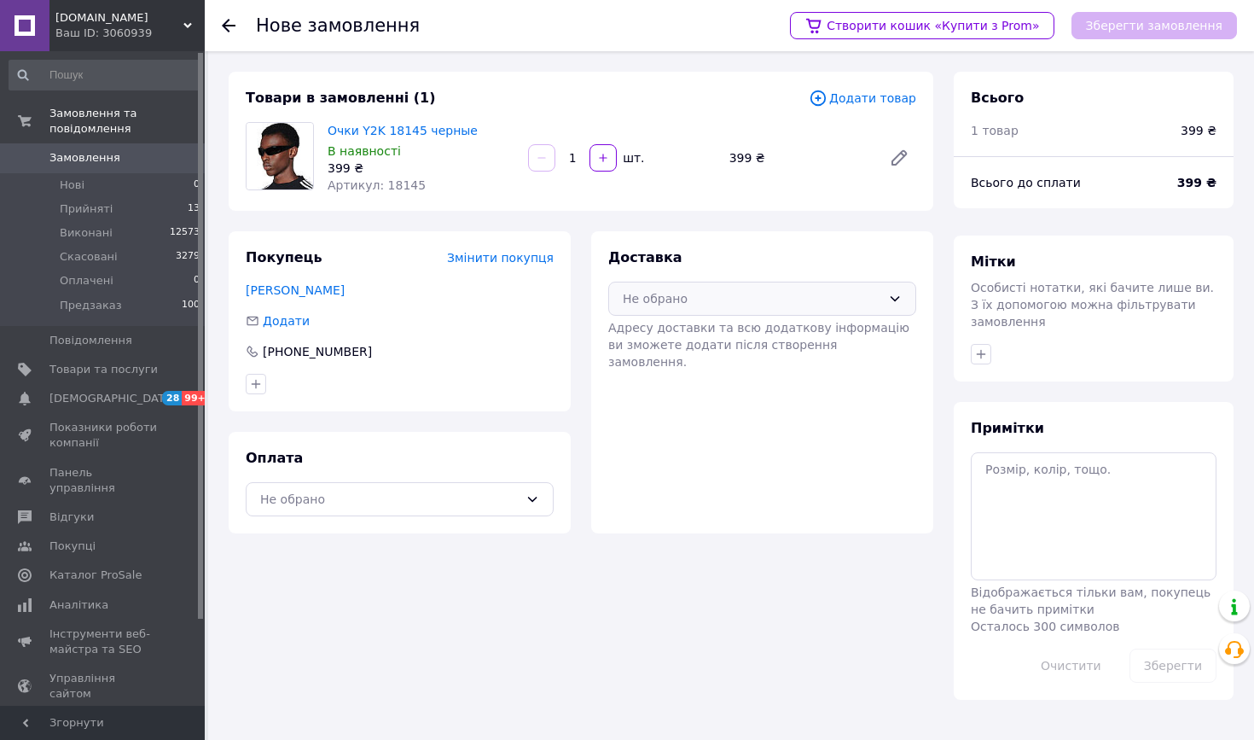
click at [689, 308] on div "Не обрано" at bounding box center [762, 299] width 308 height 34
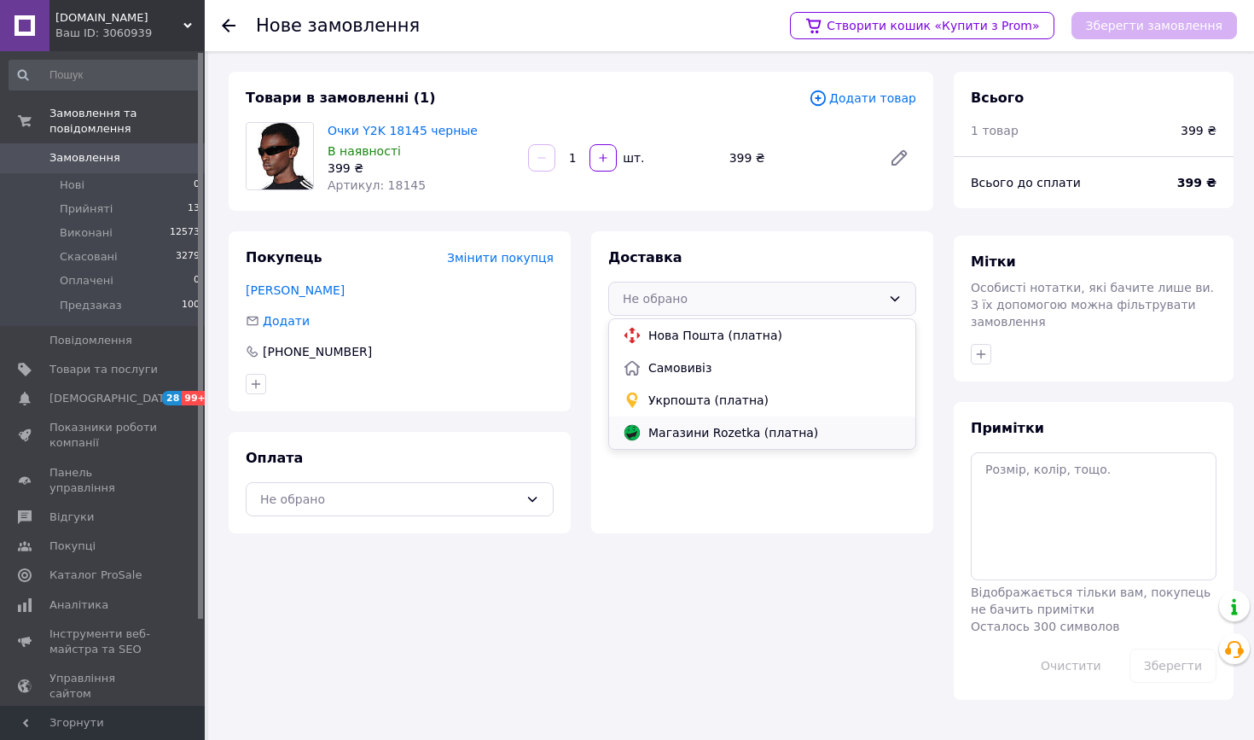
click at [668, 425] on span "Магазини Rozetka (платна)" at bounding box center [775, 432] width 253 height 17
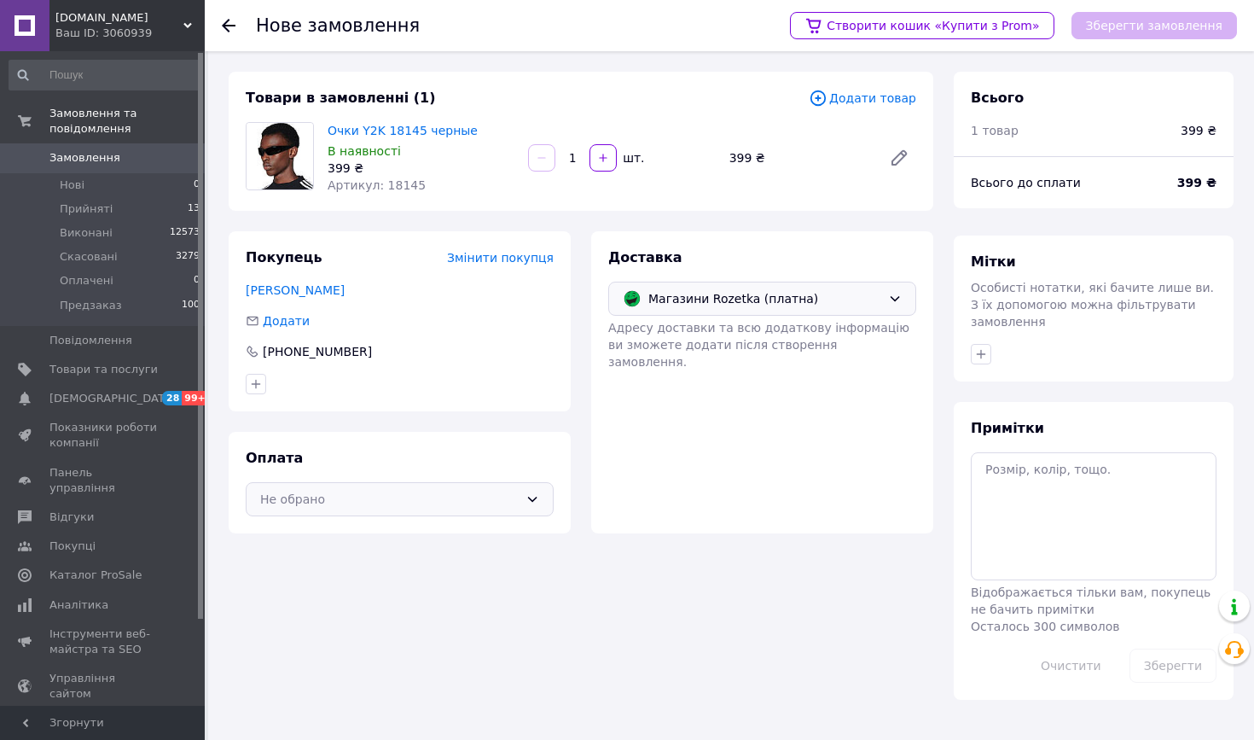
click at [418, 508] on div "Не обрано" at bounding box center [400, 499] width 308 height 34
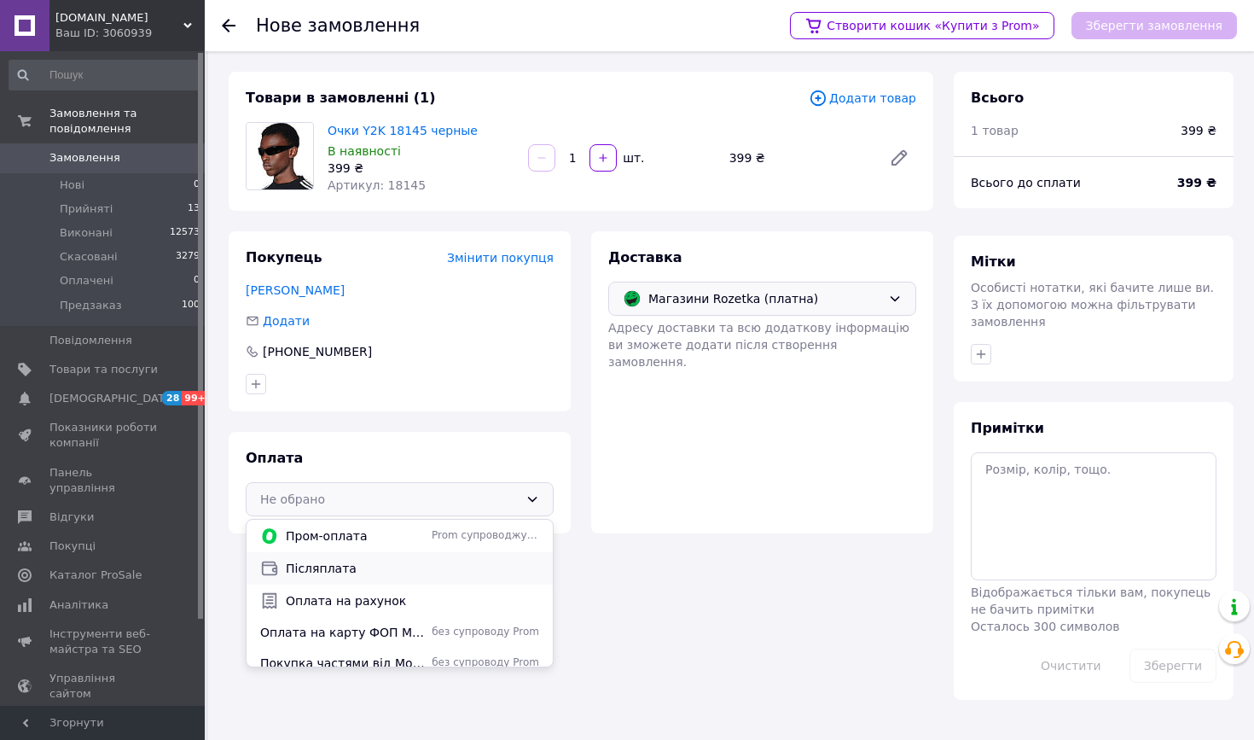
click at [330, 570] on span "Післяплата" at bounding box center [412, 568] width 253 height 17
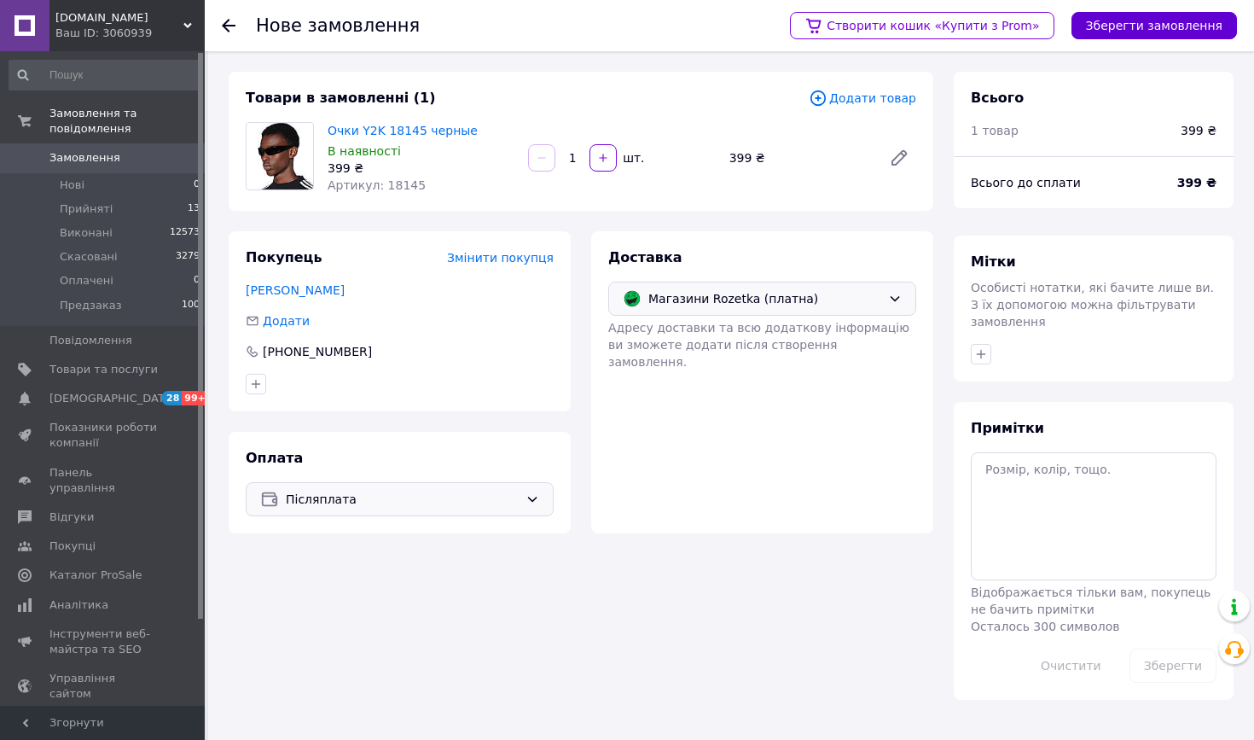
click at [1139, 28] on button "Зберегти замовлення" at bounding box center [1155, 25] width 166 height 27
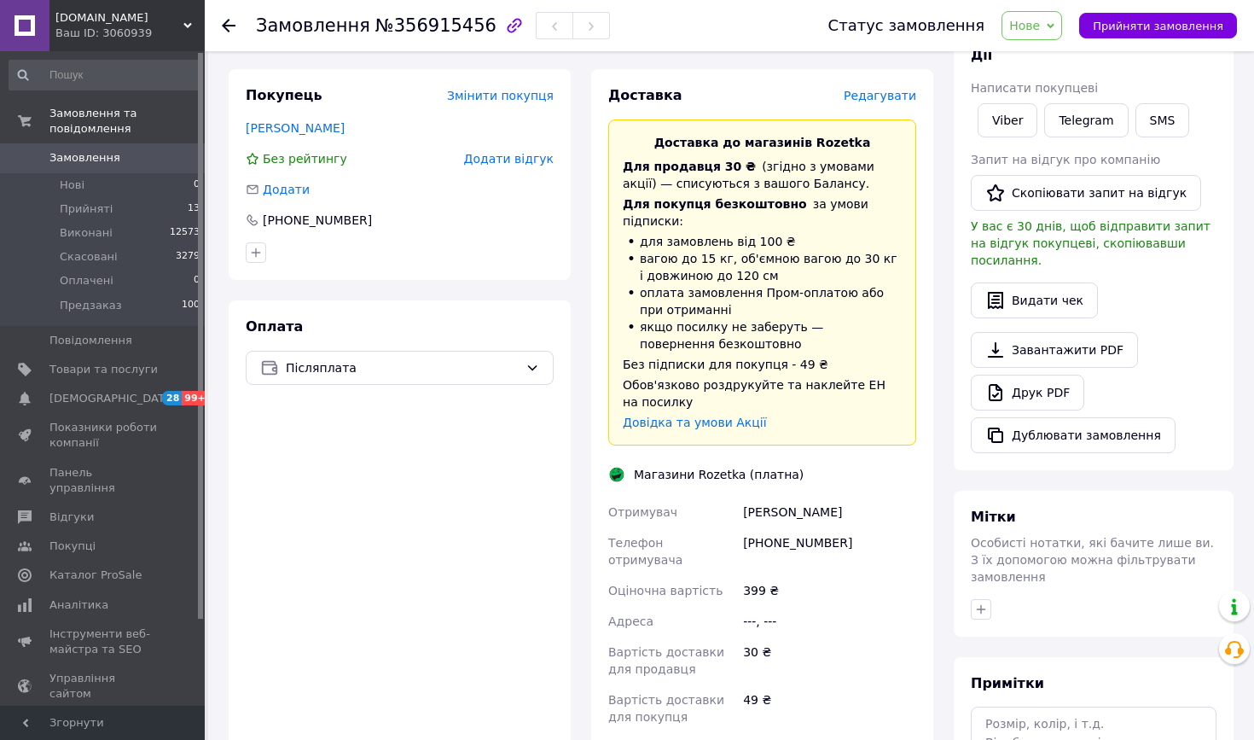
scroll to position [201, 0]
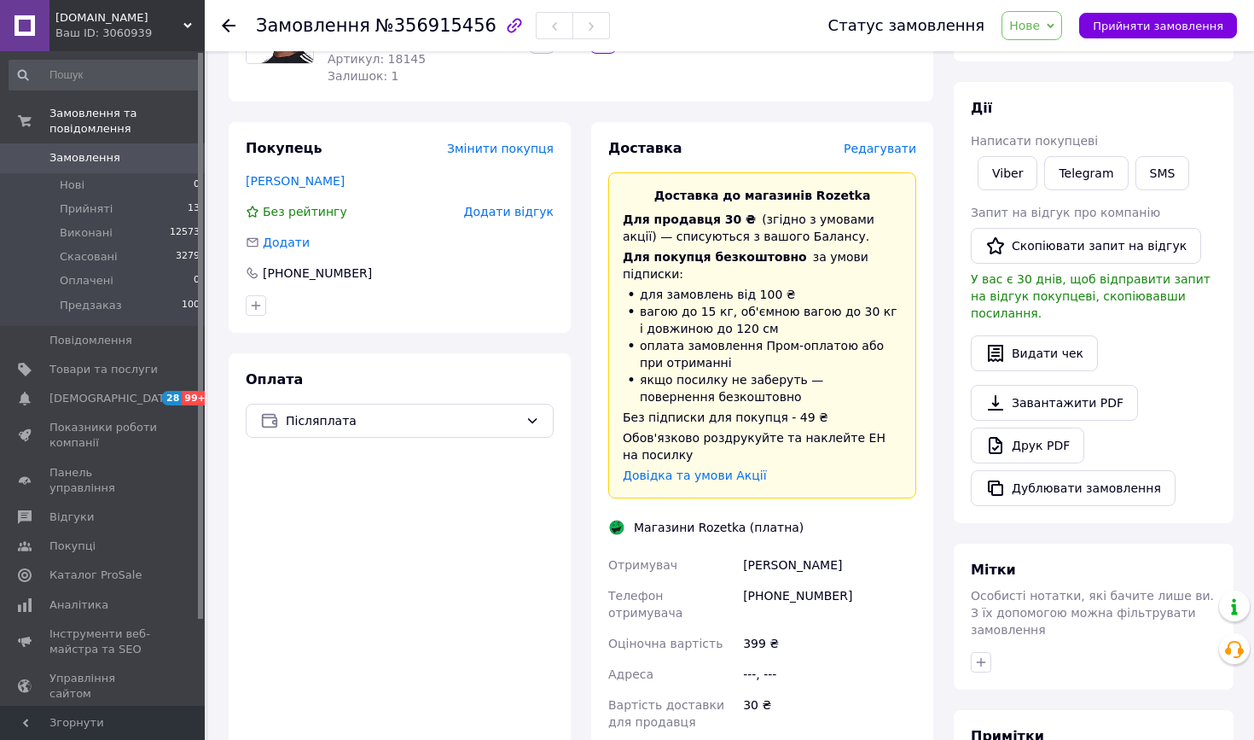
click at [870, 152] on span "Редагувати" at bounding box center [880, 149] width 73 height 14
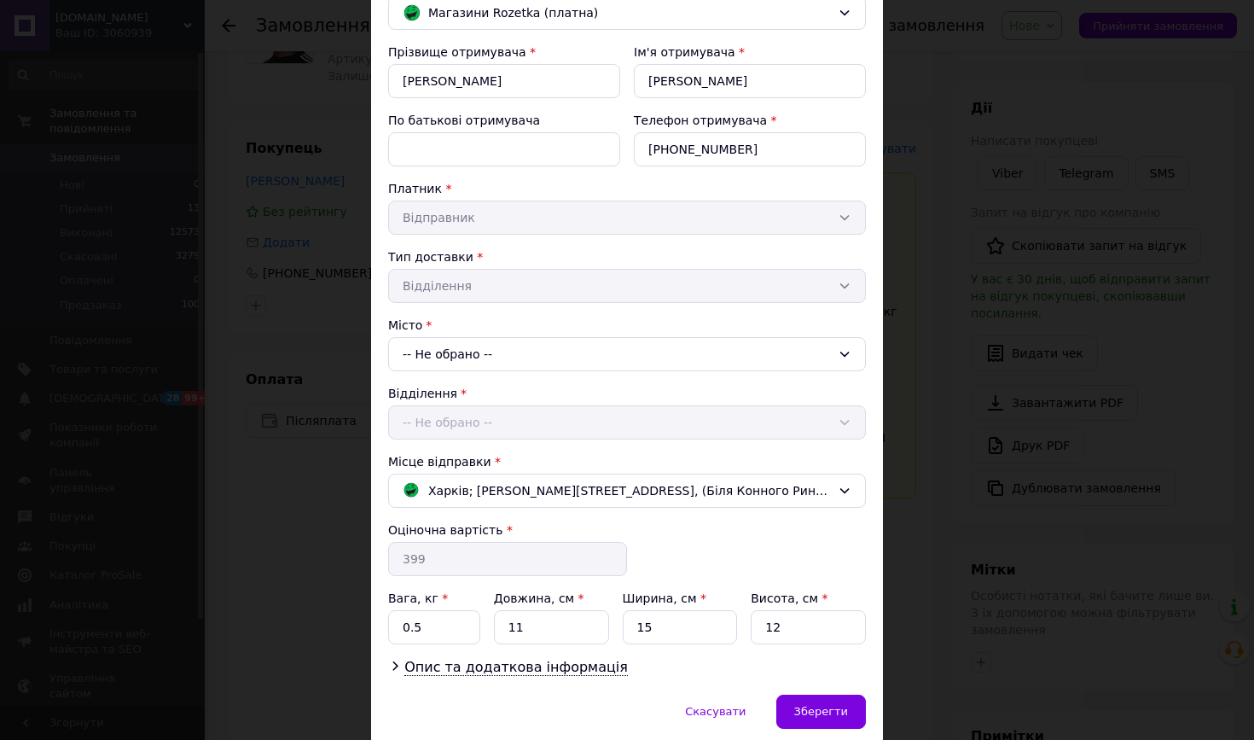
scroll to position [157, 0]
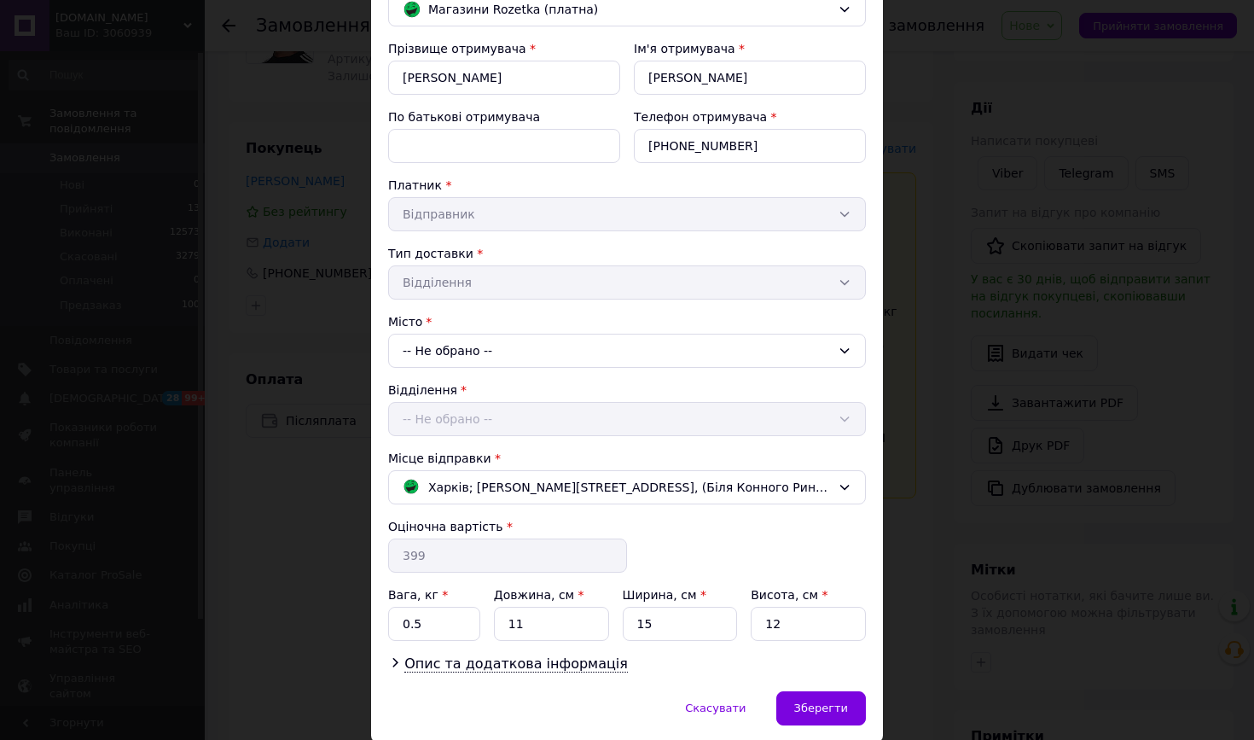
click at [532, 346] on div "-- Не обрано --" at bounding box center [627, 351] width 478 height 34
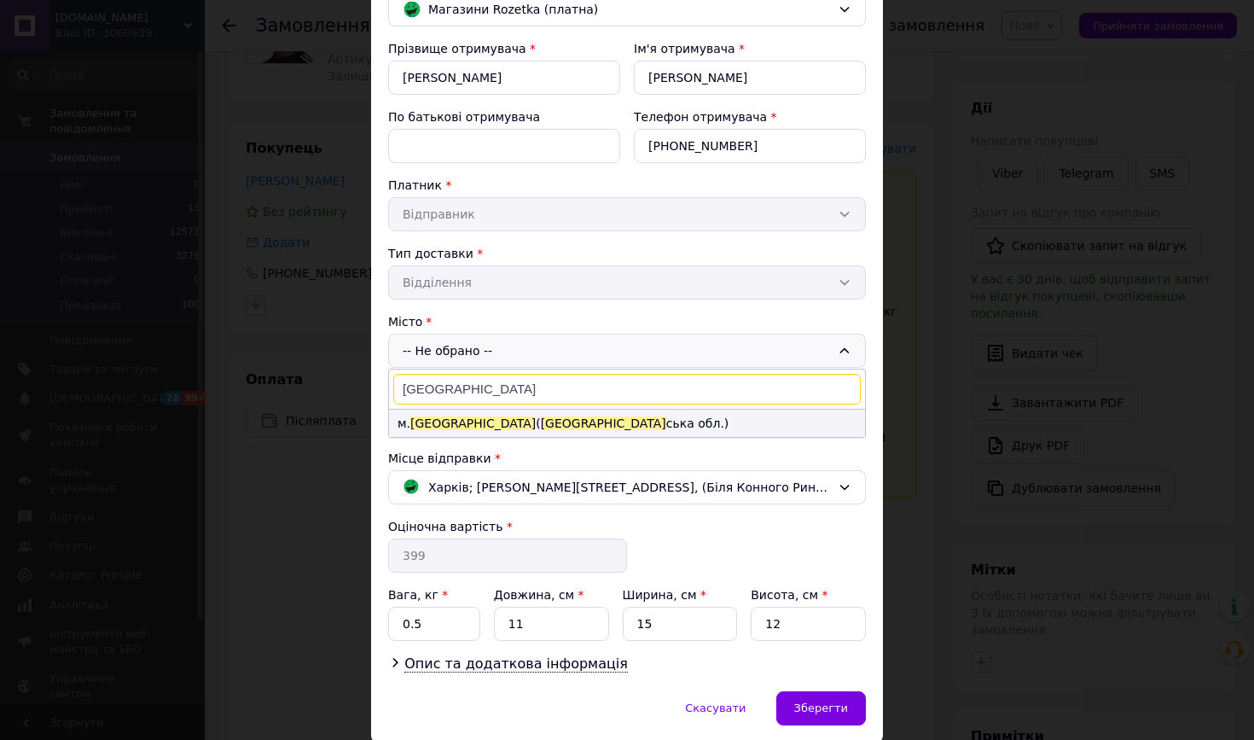
type input "[GEOGRAPHIC_DATA]"
click at [447, 431] on li "м. [GEOGRAPHIC_DATA] ( [GEOGRAPHIC_DATA] ська обл.)" at bounding box center [627, 423] width 476 height 27
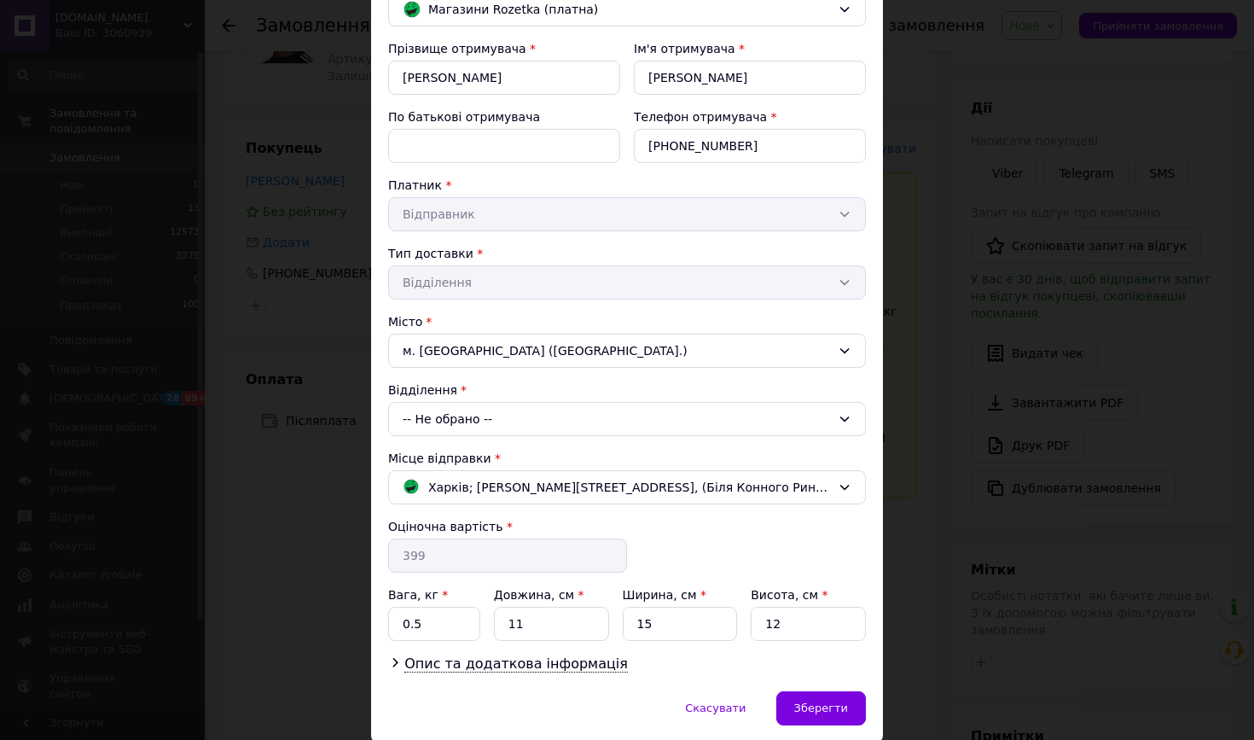
click at [455, 426] on div "-- Не обрано --" at bounding box center [627, 419] width 478 height 34
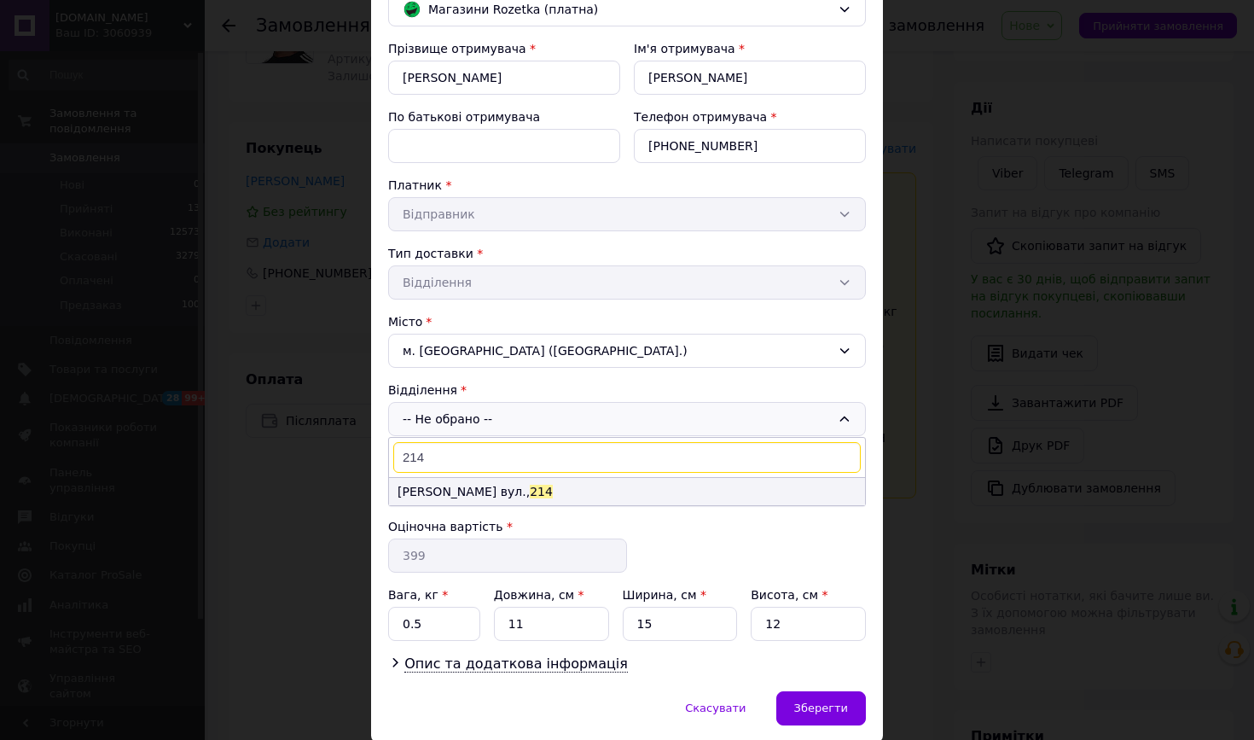
type input "214"
click at [501, 492] on li "[PERSON_NAME][STREET_ADDRESS]" at bounding box center [627, 491] width 476 height 27
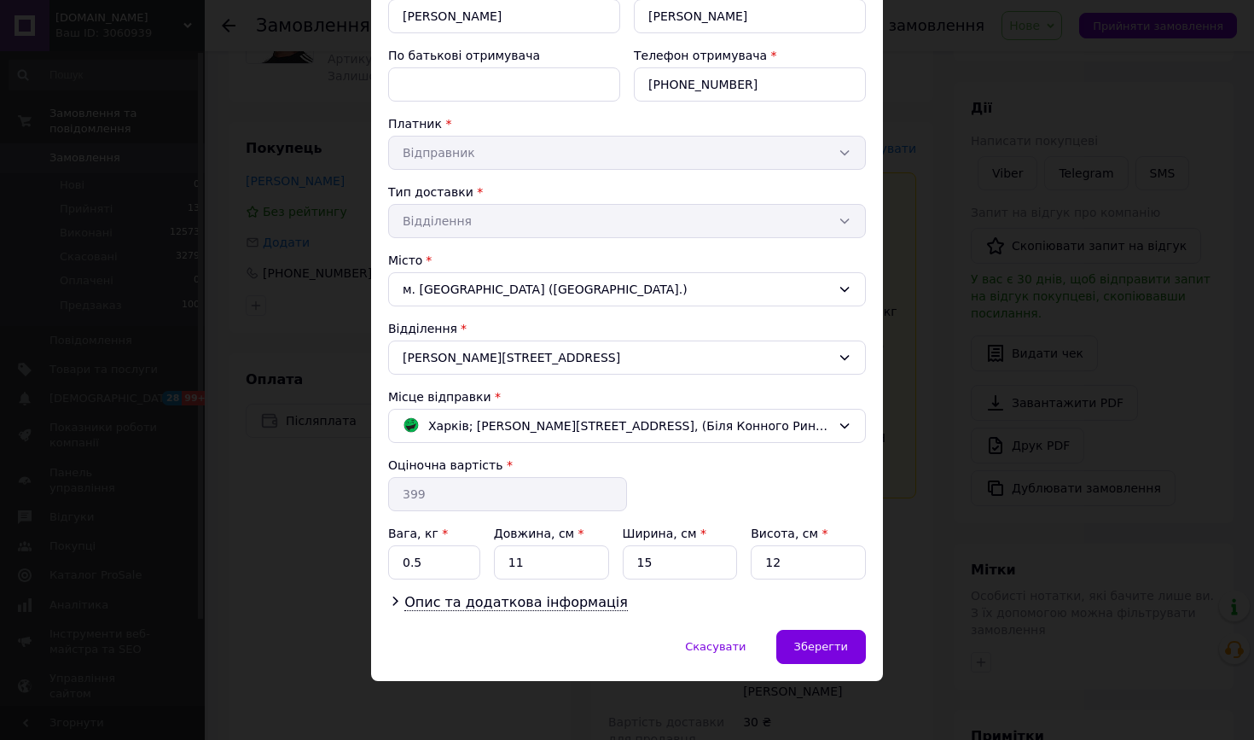
scroll to position [218, 0]
click at [831, 648] on span "Зберегти" at bounding box center [821, 646] width 54 height 13
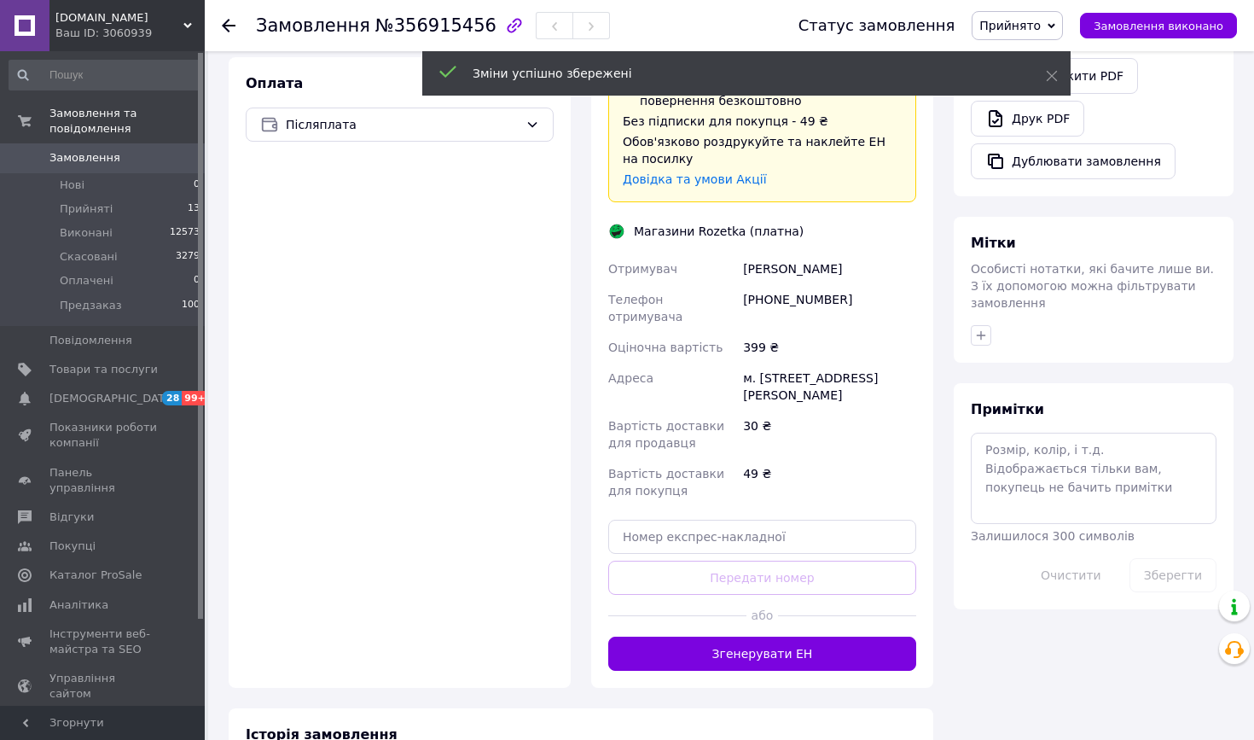
scroll to position [501, 0]
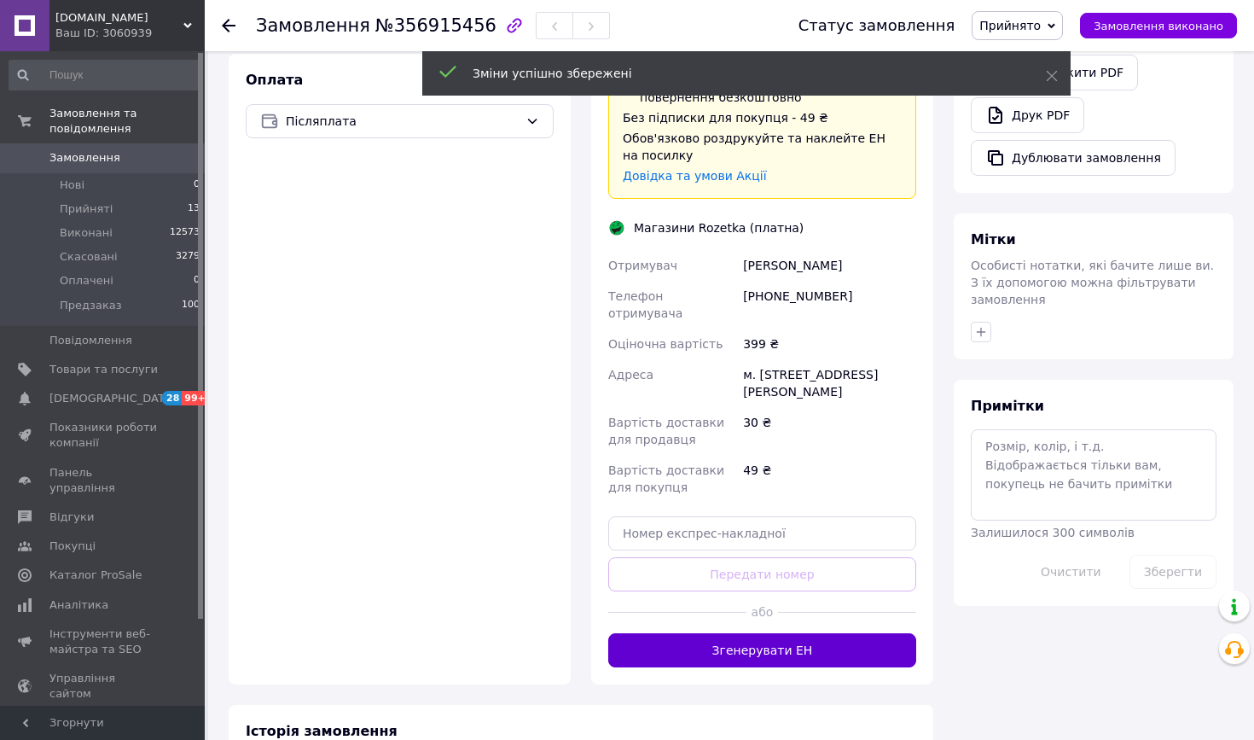
click at [742, 637] on button "Згенерувати ЕН" at bounding box center [762, 650] width 308 height 34
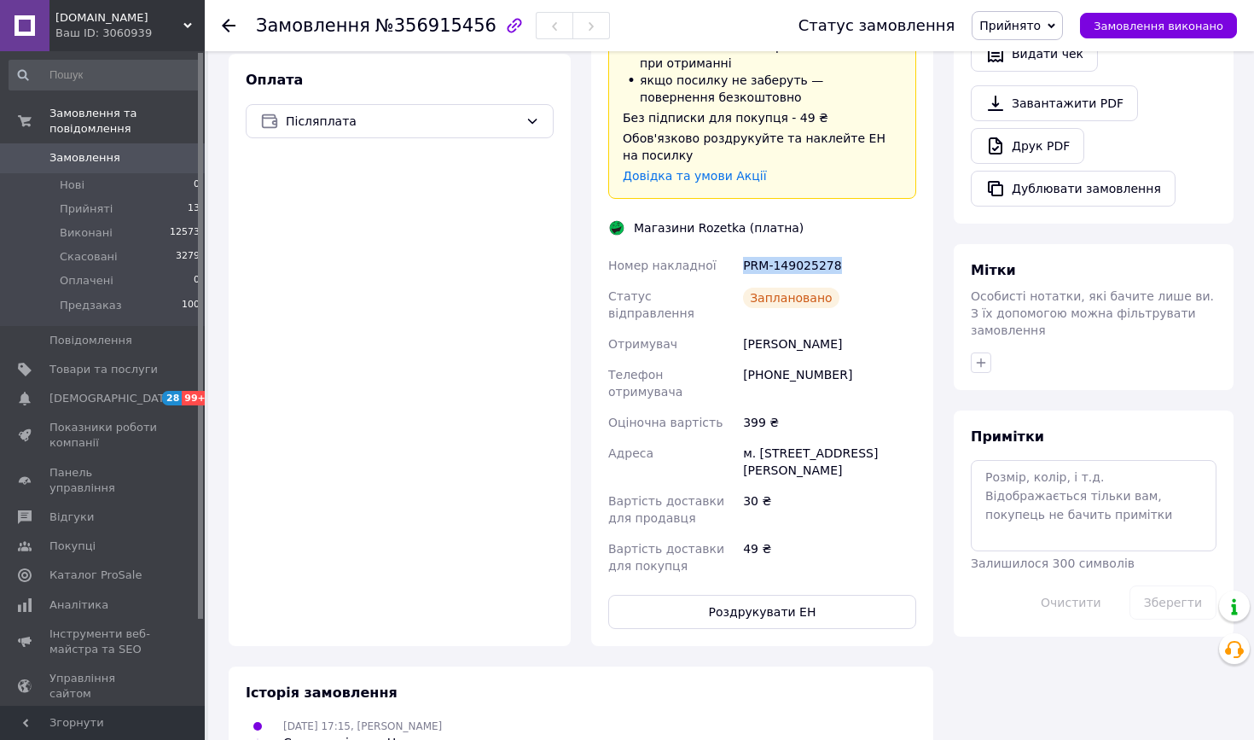
drag, startPoint x: 852, startPoint y: 246, endPoint x: 742, endPoint y: 246, distance: 110.1
click at [742, 250] on div "PRM-149025278" at bounding box center [830, 265] width 180 height 31
copy div "PRM-149025278"
click at [742, 595] on button "Роздрукувати ЕН" at bounding box center [762, 612] width 308 height 34
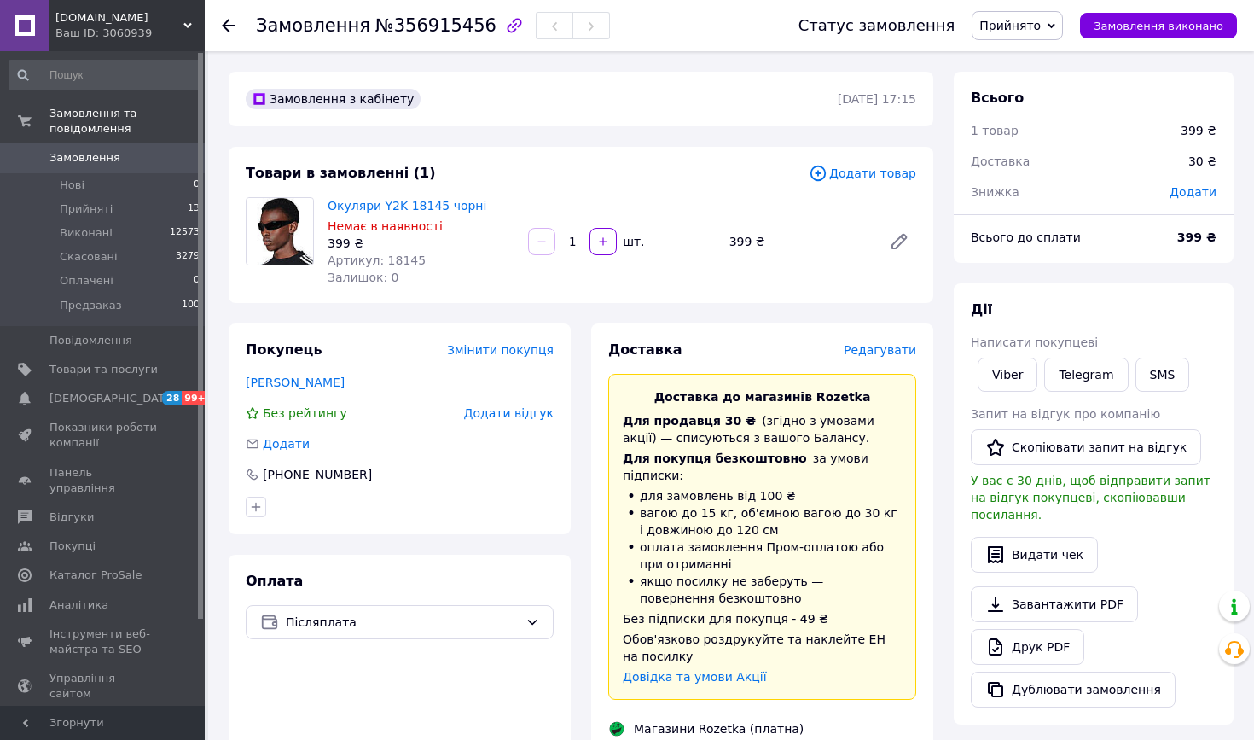
scroll to position [0, 0]
click at [228, 26] on use at bounding box center [229, 26] width 14 height 14
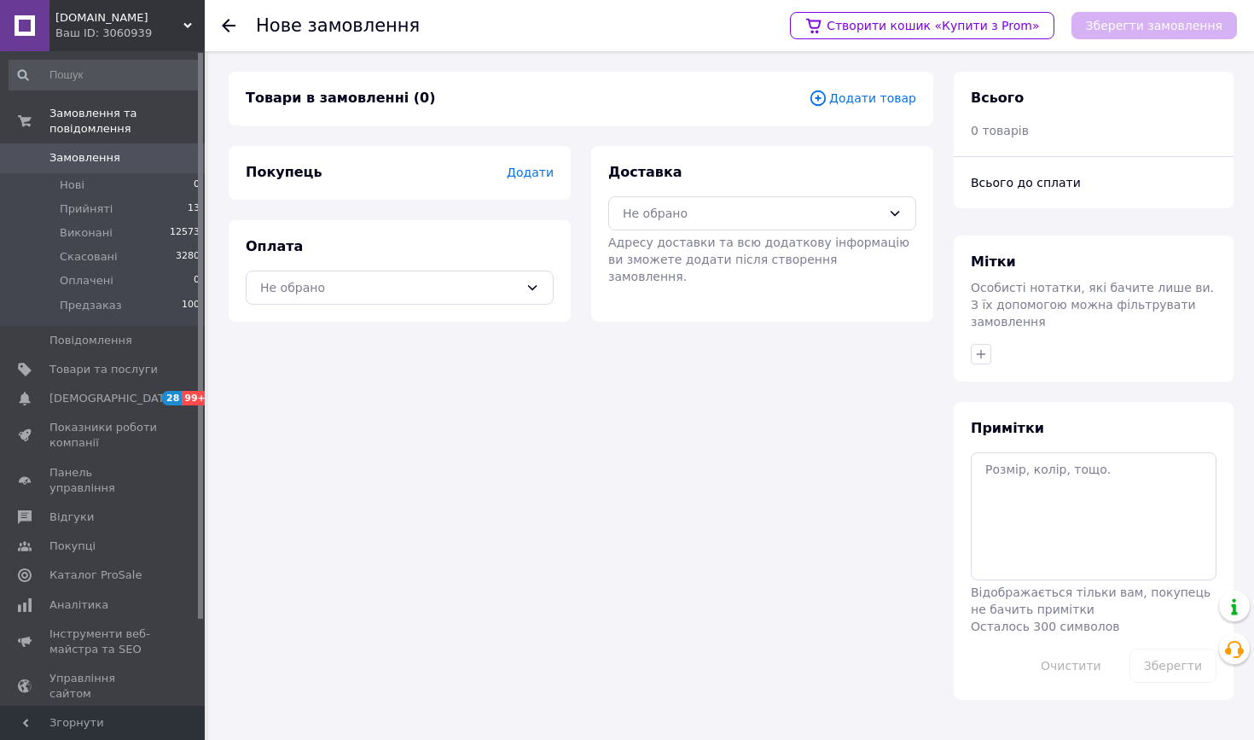
click at [230, 26] on use at bounding box center [229, 26] width 14 height 14
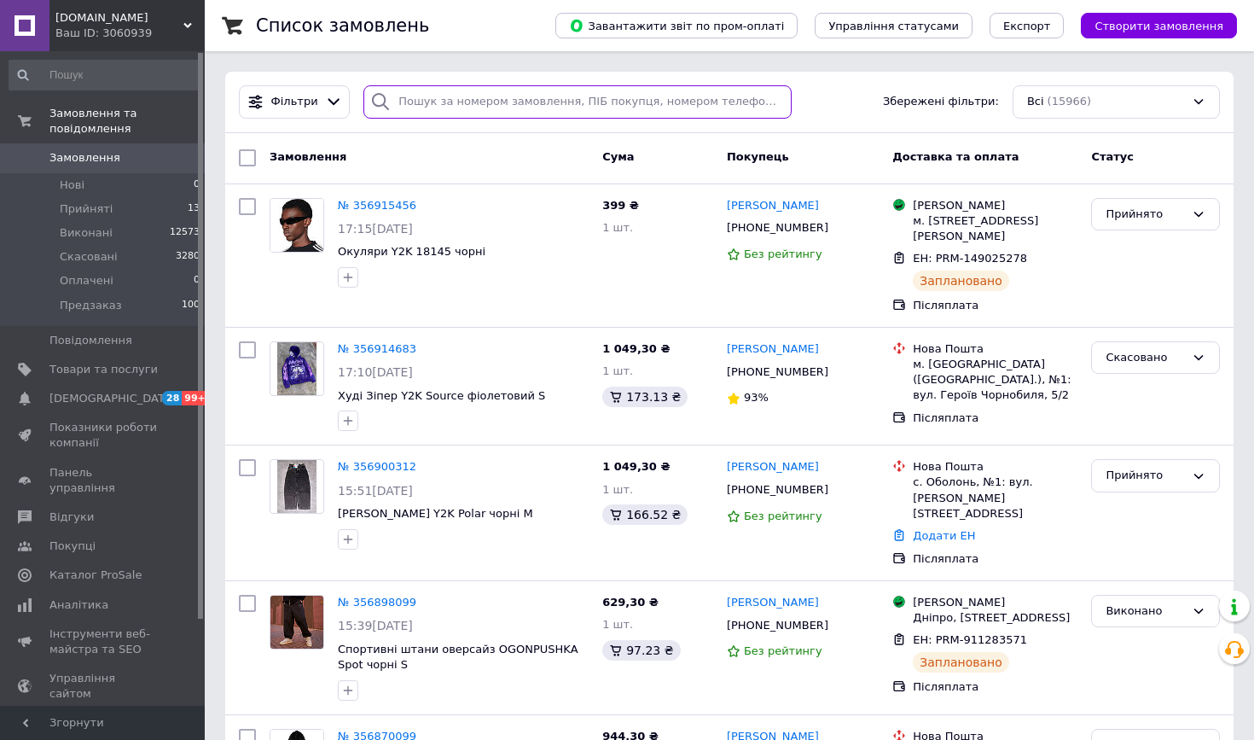
click at [457, 102] on input "search" at bounding box center [578, 101] width 428 height 33
paste input "356693784"
type input "356693784"
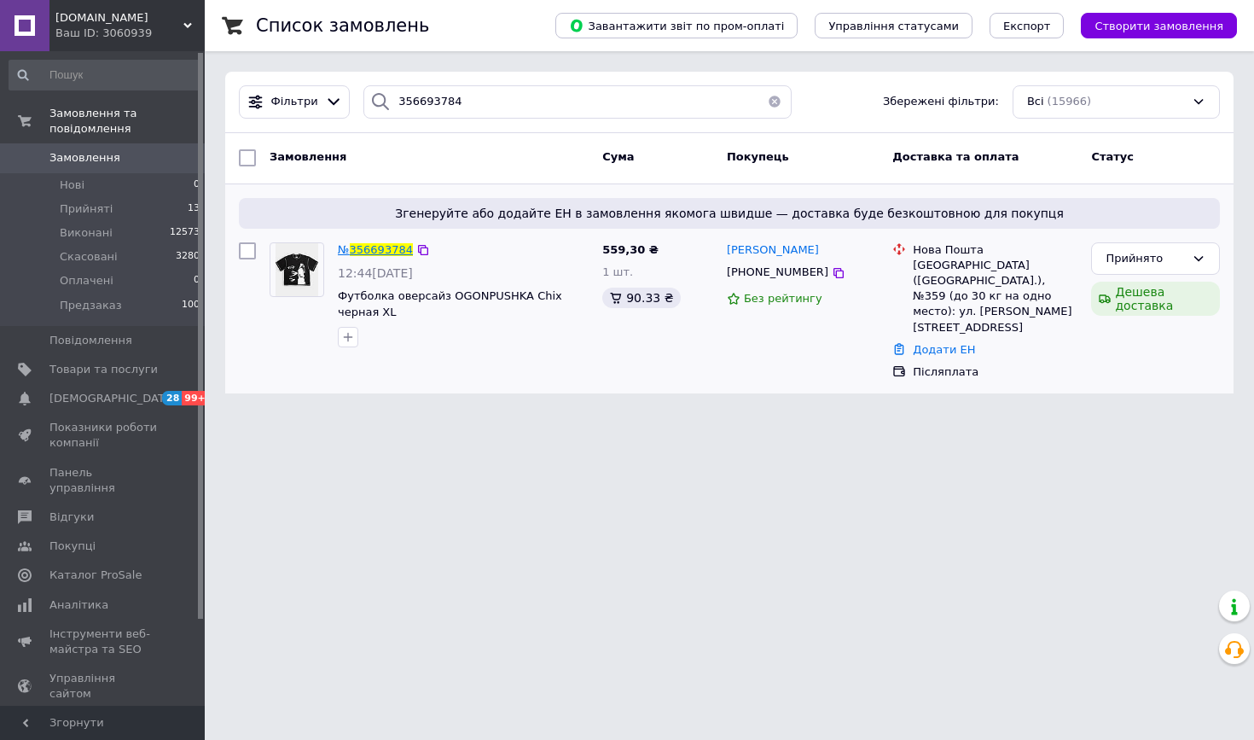
click at [383, 245] on span "356693784" at bounding box center [381, 249] width 63 height 13
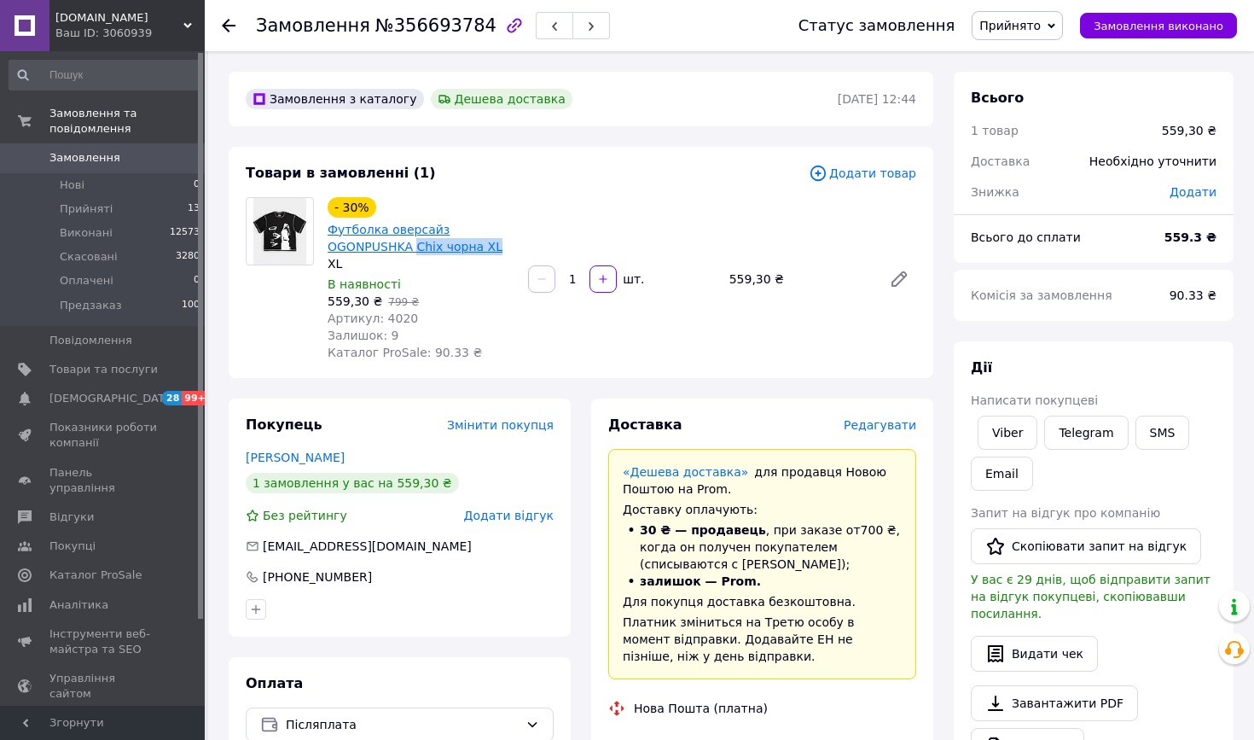
drag, startPoint x: 502, startPoint y: 250, endPoint x: 417, endPoint y: 250, distance: 84.5
click at [417, 250] on span "Футболка оверсайз OGONPUSHKA Chix чорна XL" at bounding box center [421, 238] width 187 height 34
copy link "Chix чорна XL"
click at [220, 25] on div "Замовлення №356693784 Статус замовлення Прийнято Виконано Скасовано Оплачено Пр…" at bounding box center [730, 25] width 1050 height 51
click at [230, 26] on use at bounding box center [229, 26] width 14 height 14
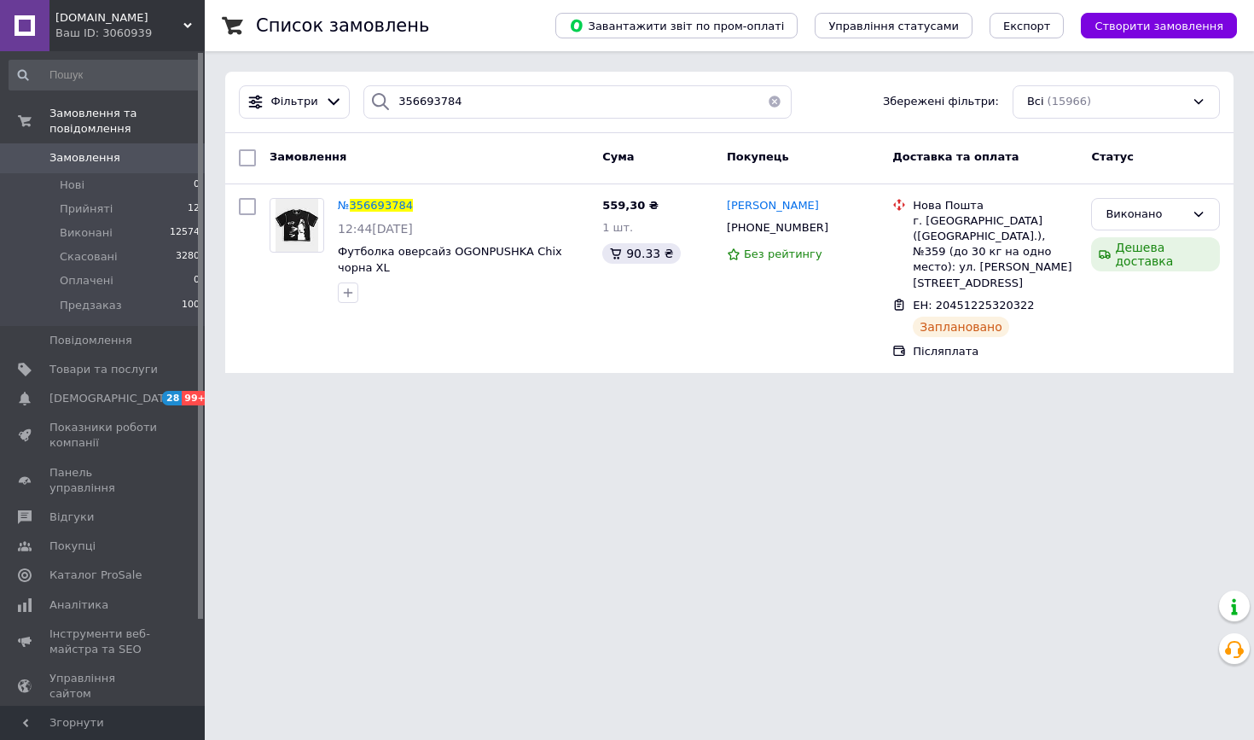
click at [774, 104] on button "button" at bounding box center [775, 101] width 34 height 33
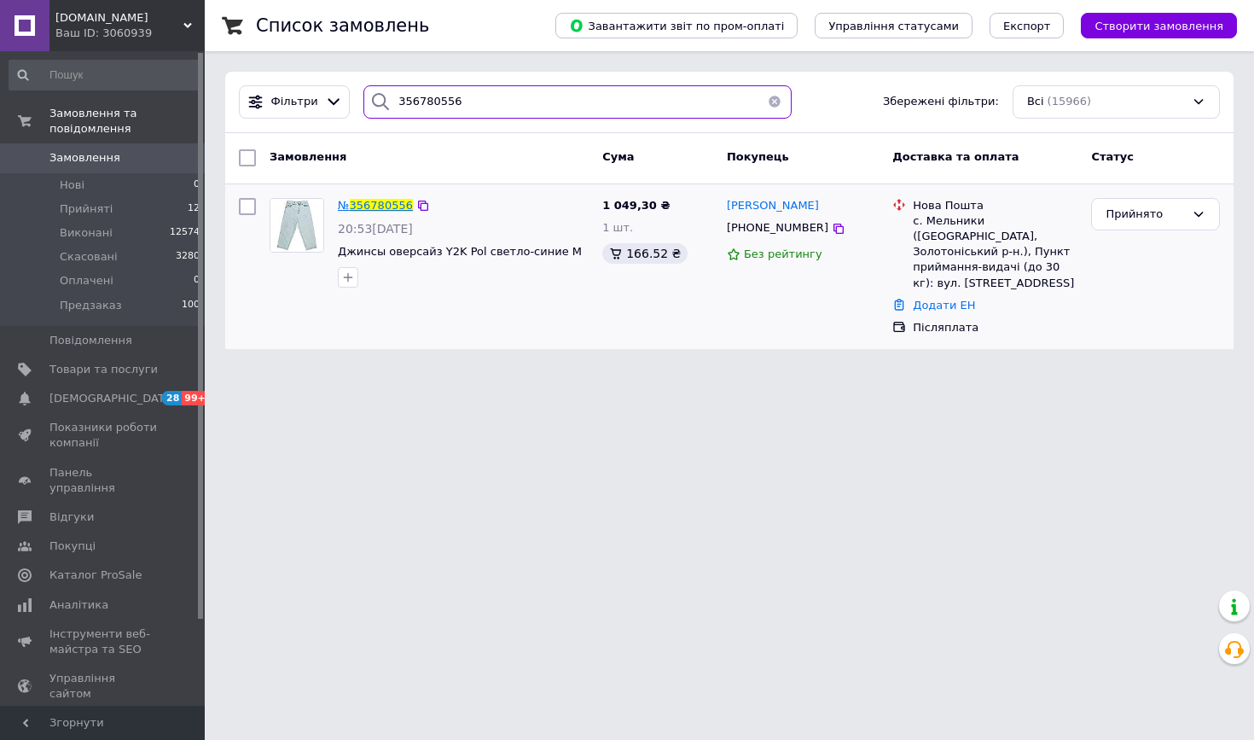
type input "356780556"
click at [386, 211] on span "356780556" at bounding box center [381, 205] width 63 height 13
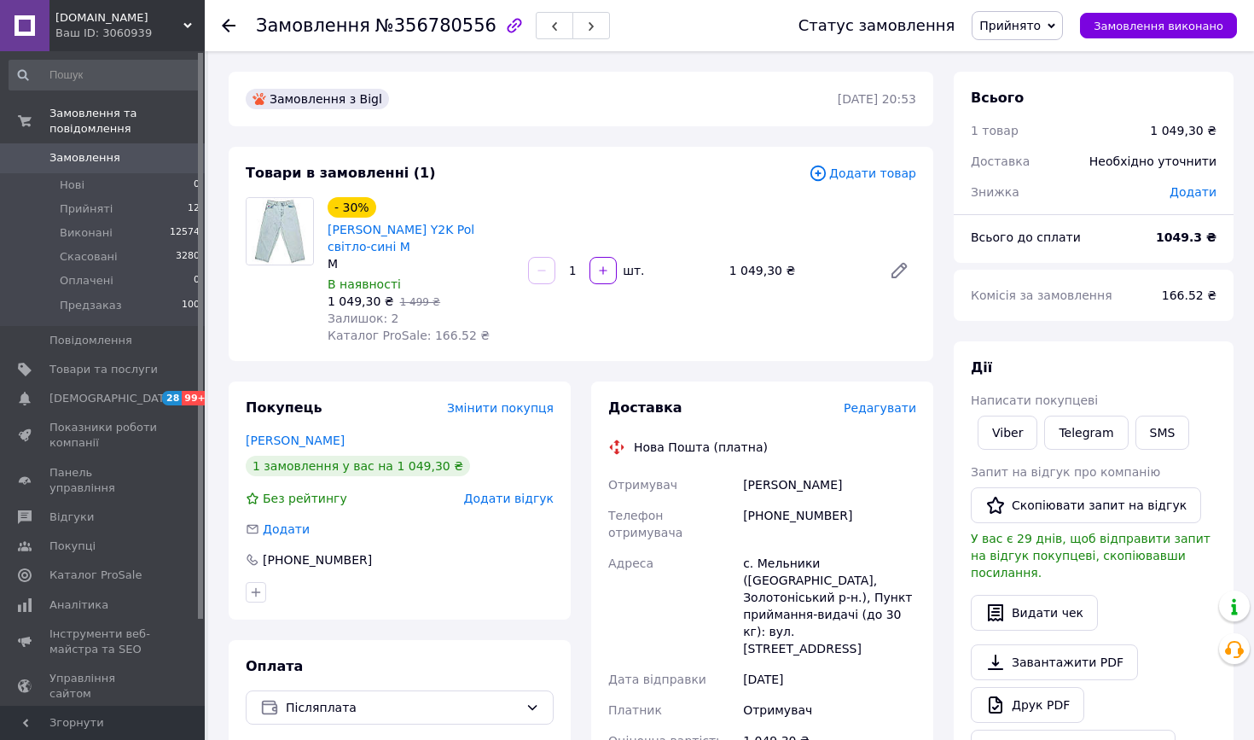
click at [221, 23] on div "Замовлення №356780556 Статус замовлення Прийнято Виконано Скасовано Оплачено Пр…" at bounding box center [730, 25] width 1050 height 51
click at [227, 29] on use at bounding box center [229, 26] width 14 height 14
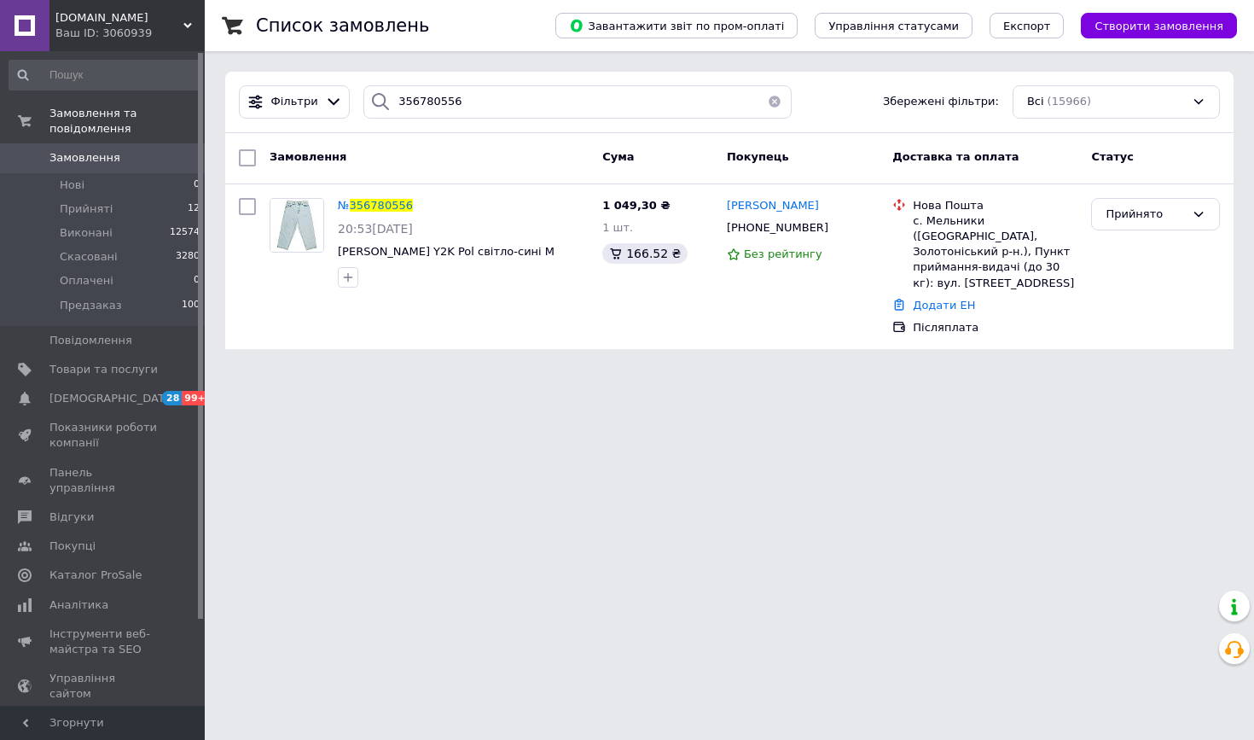
click at [776, 100] on button "button" at bounding box center [775, 101] width 34 height 33
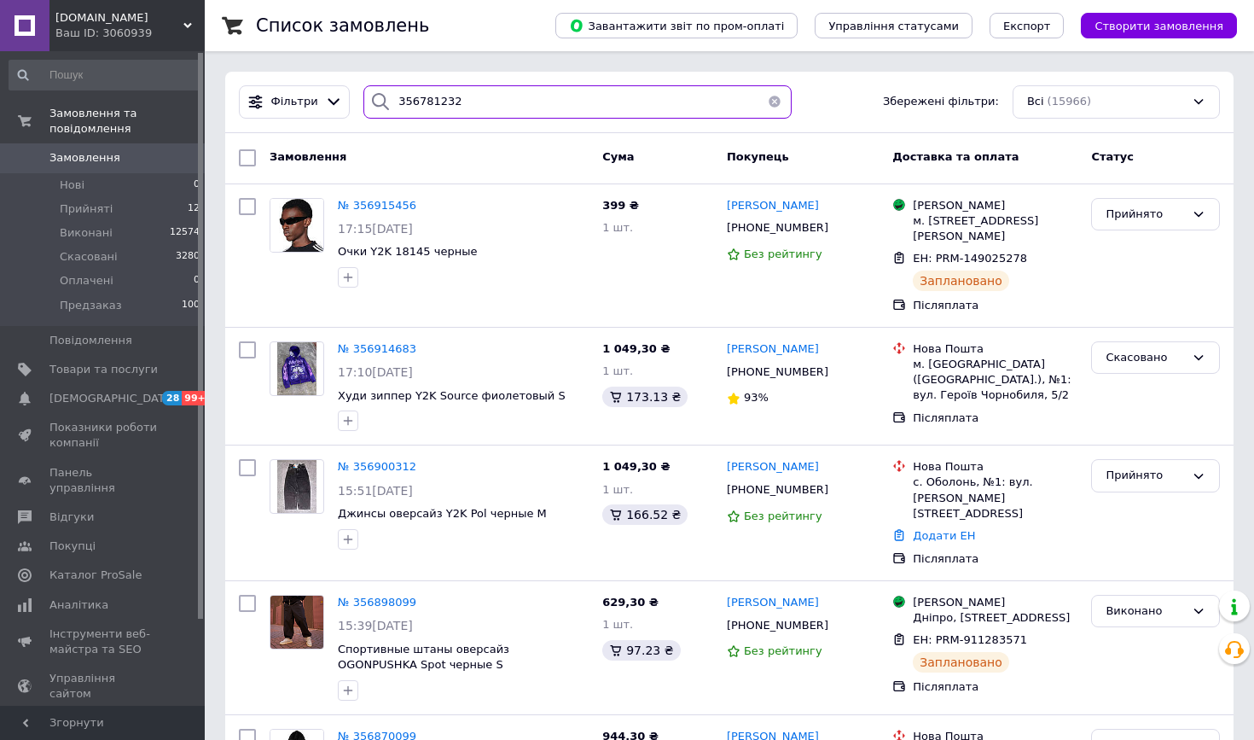
click at [528, 102] on input "356781232" at bounding box center [578, 101] width 428 height 33
type input "356781232"
drag, startPoint x: 475, startPoint y: 101, endPoint x: 328, endPoint y: 93, distance: 147.8
click at [328, 93] on div "Фільтри 356781232 Збережені фільтри: Всі (15966)" at bounding box center [729, 101] width 995 height 33
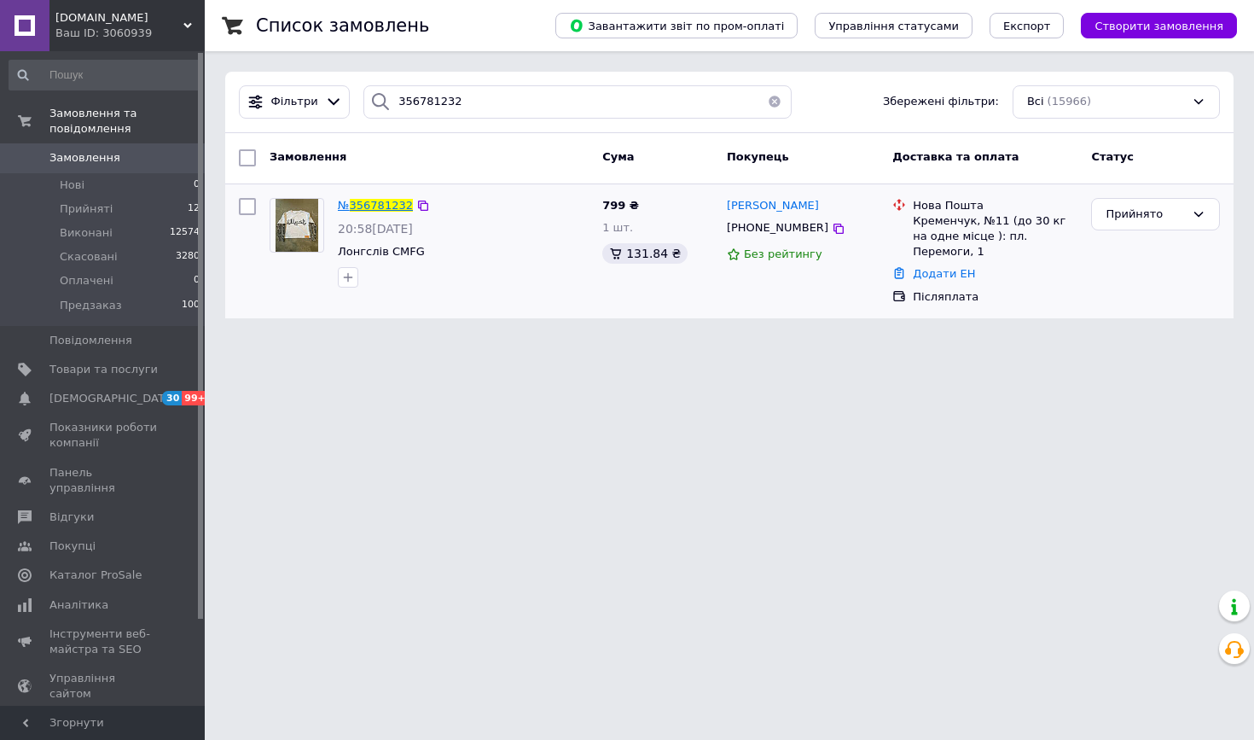
click at [396, 207] on span "356781232" at bounding box center [381, 205] width 63 height 13
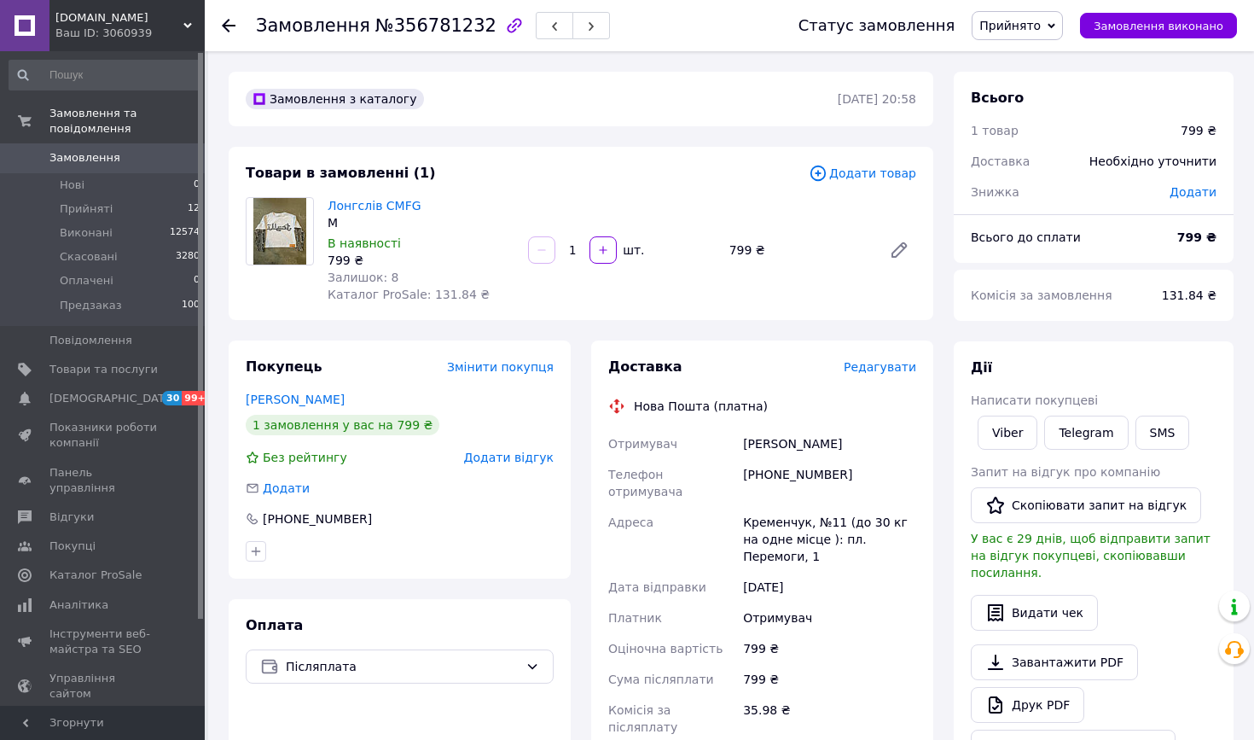
click at [226, 26] on use at bounding box center [229, 26] width 14 height 14
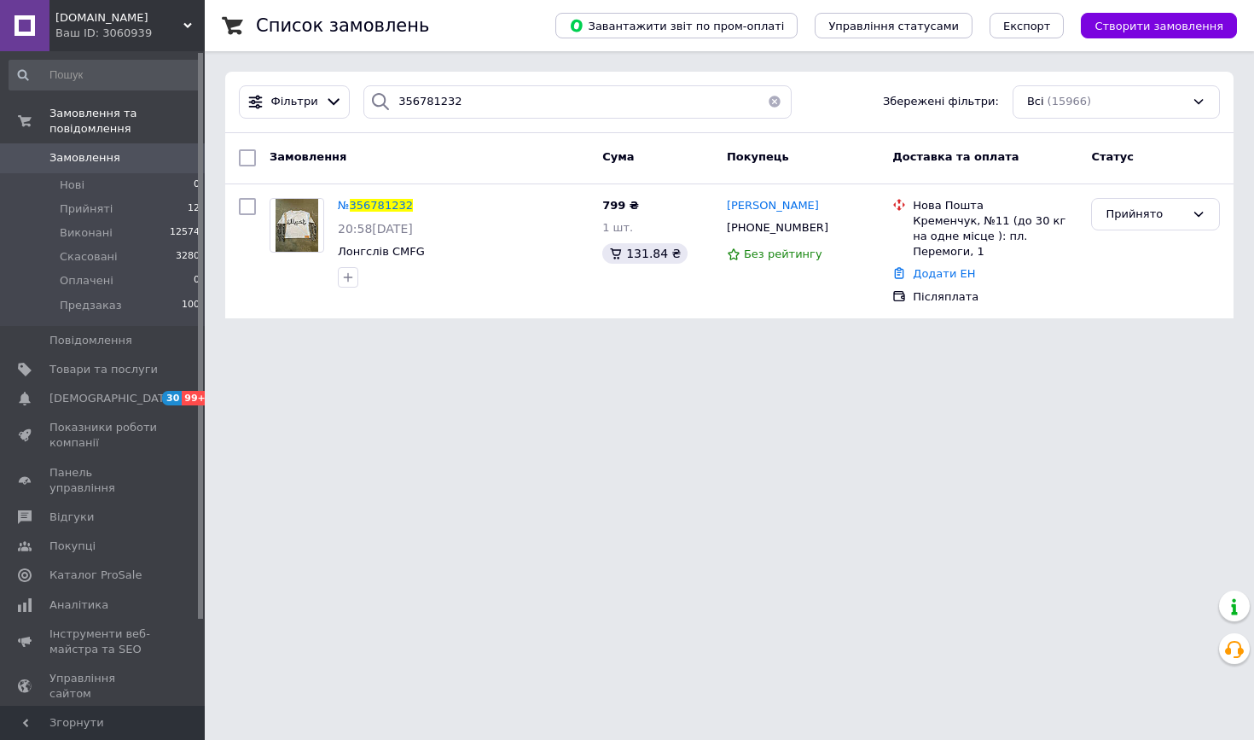
click at [773, 103] on button "button" at bounding box center [775, 101] width 34 height 33
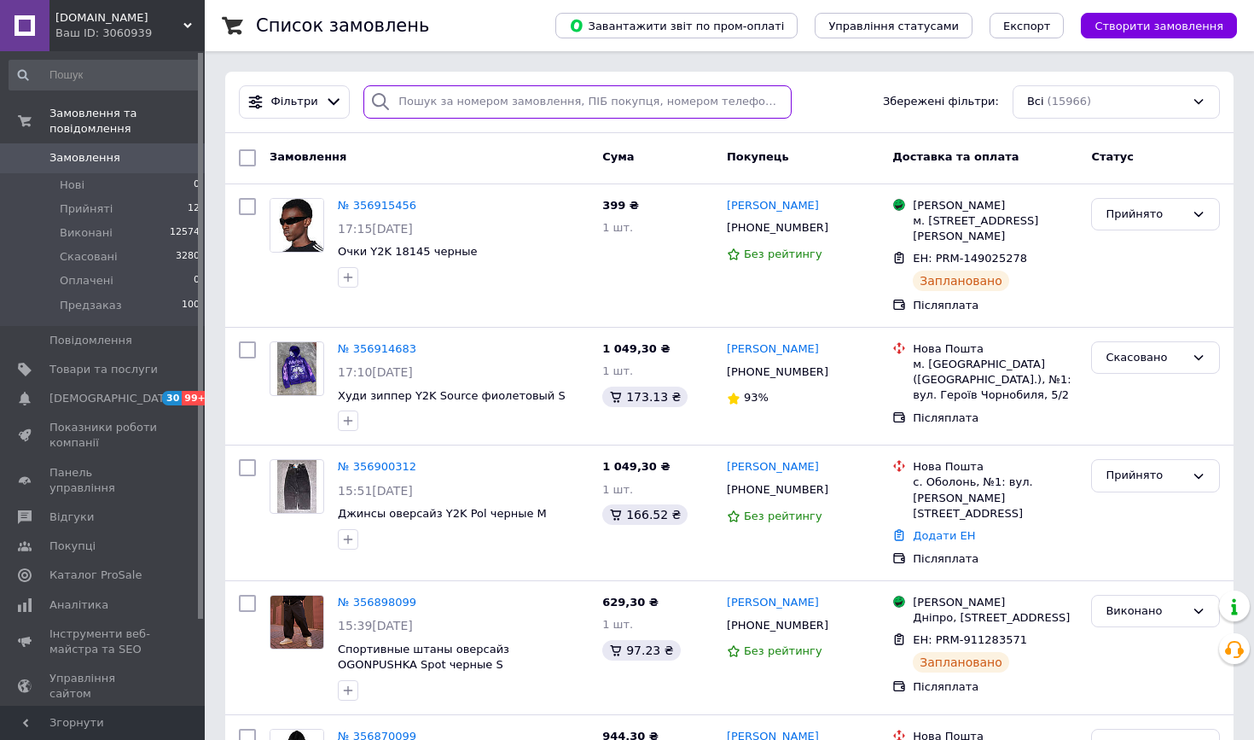
paste input "356792842"
type input "356792842"
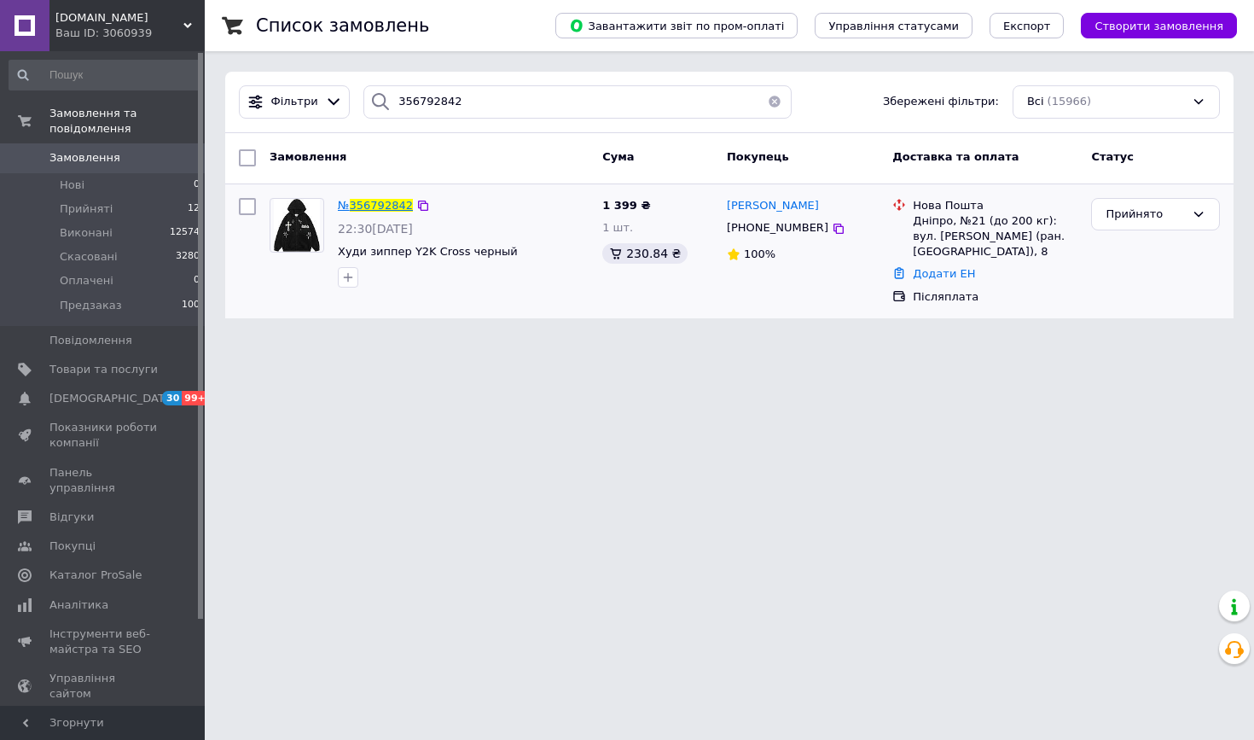
click at [387, 203] on span "356792842" at bounding box center [381, 205] width 63 height 13
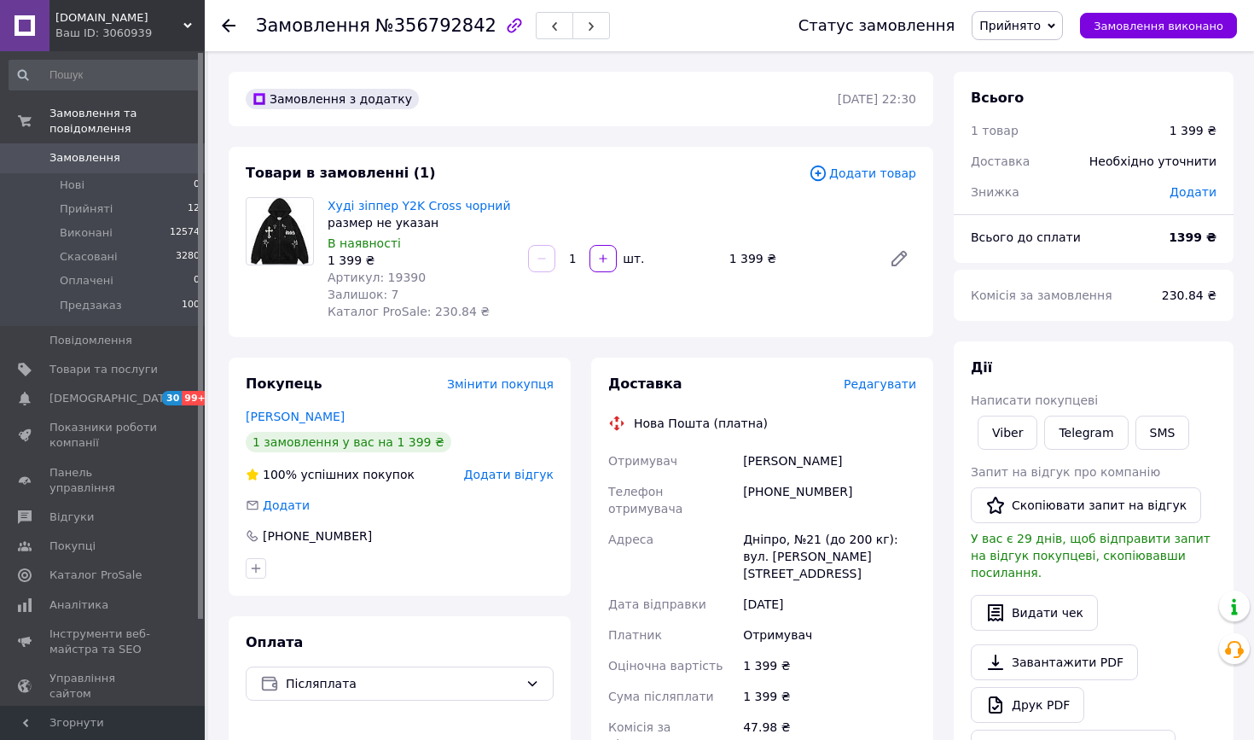
click at [298, 242] on img at bounding box center [280, 231] width 58 height 67
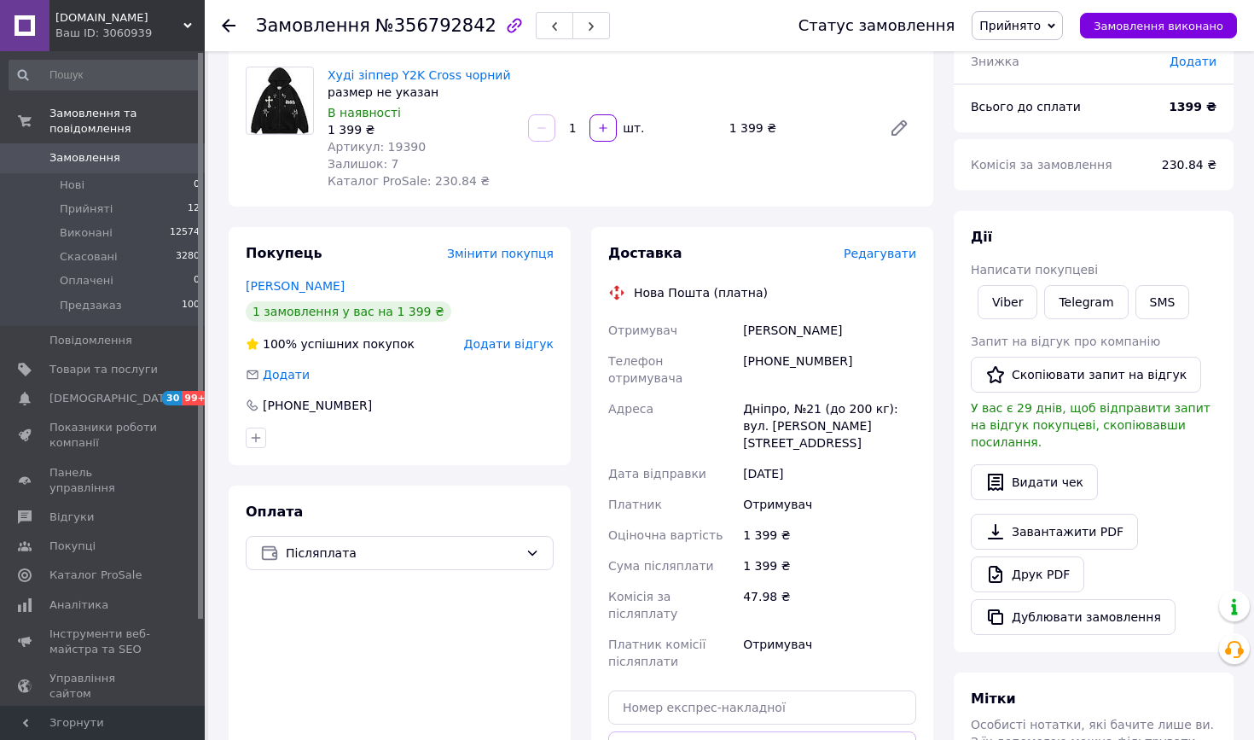
scroll to position [167, 0]
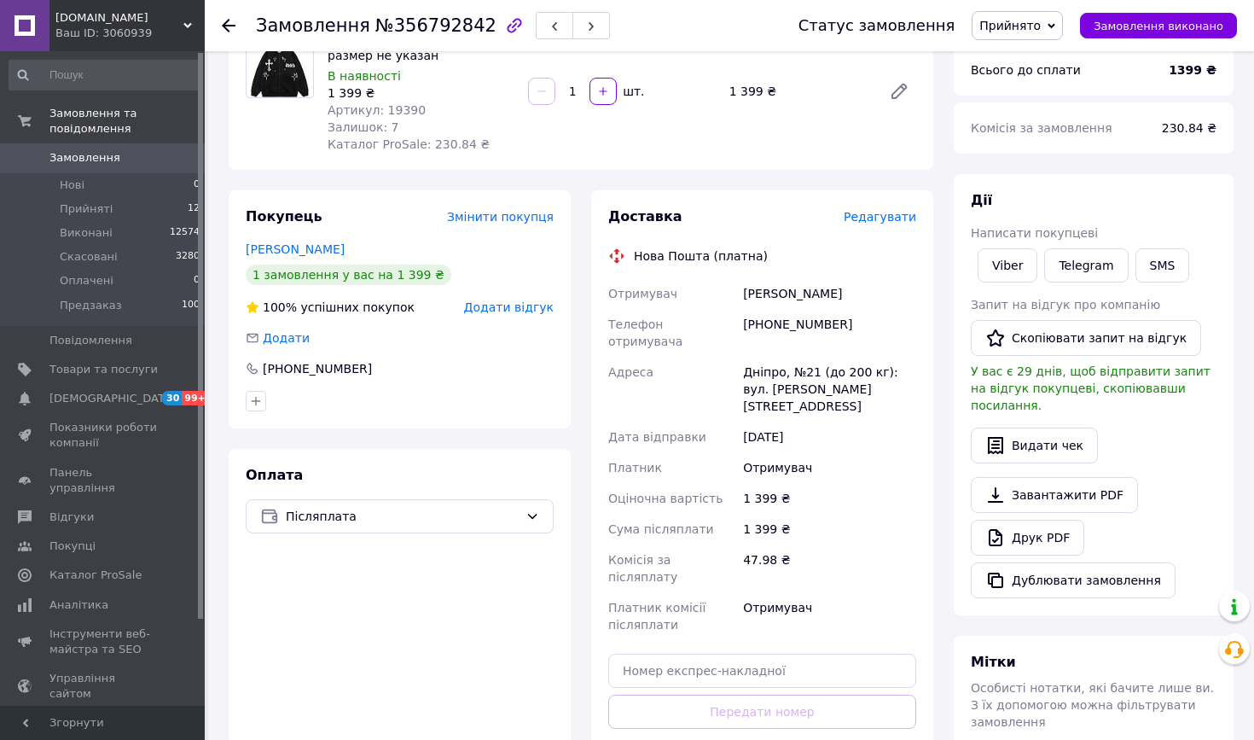
click at [227, 28] on icon at bounding box center [229, 26] width 14 height 14
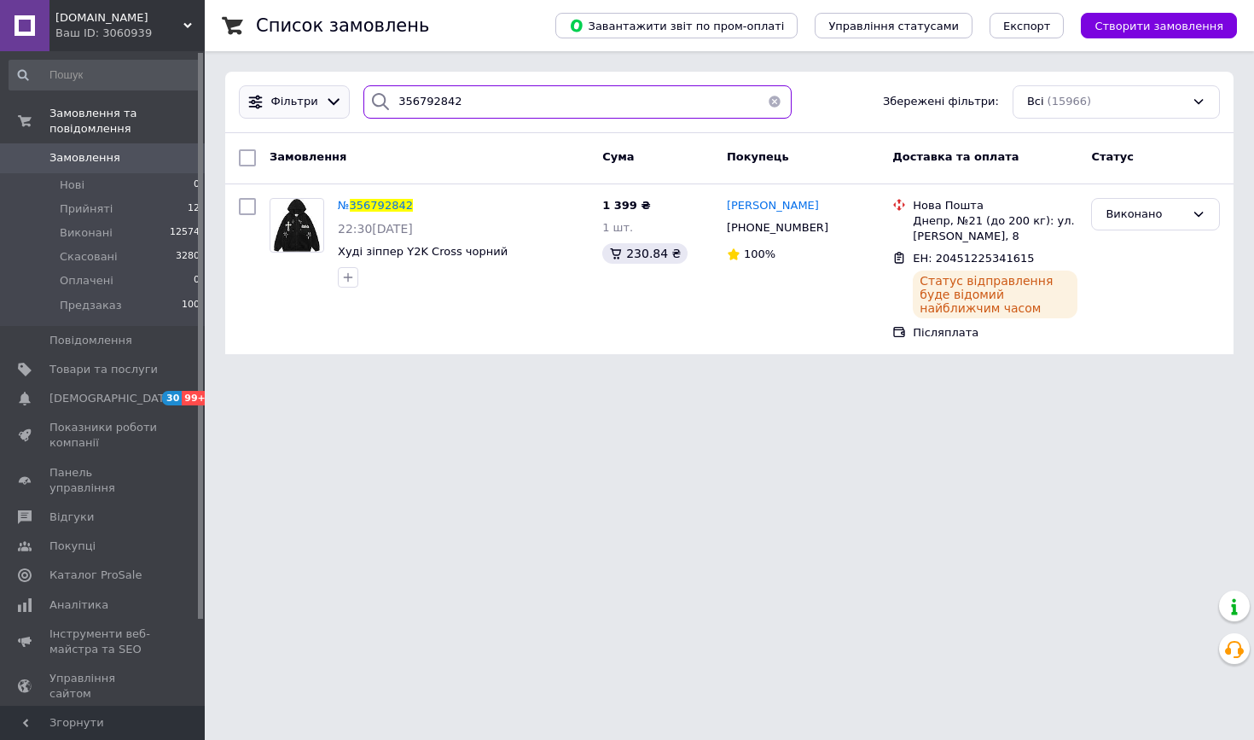
drag, startPoint x: 488, startPoint y: 104, endPoint x: 249, endPoint y: 102, distance: 238.9
click at [249, 102] on div "Фільтри 356792842 Збережені фільтри: Всі (15966)" at bounding box center [729, 101] width 995 height 33
paste input "9267"
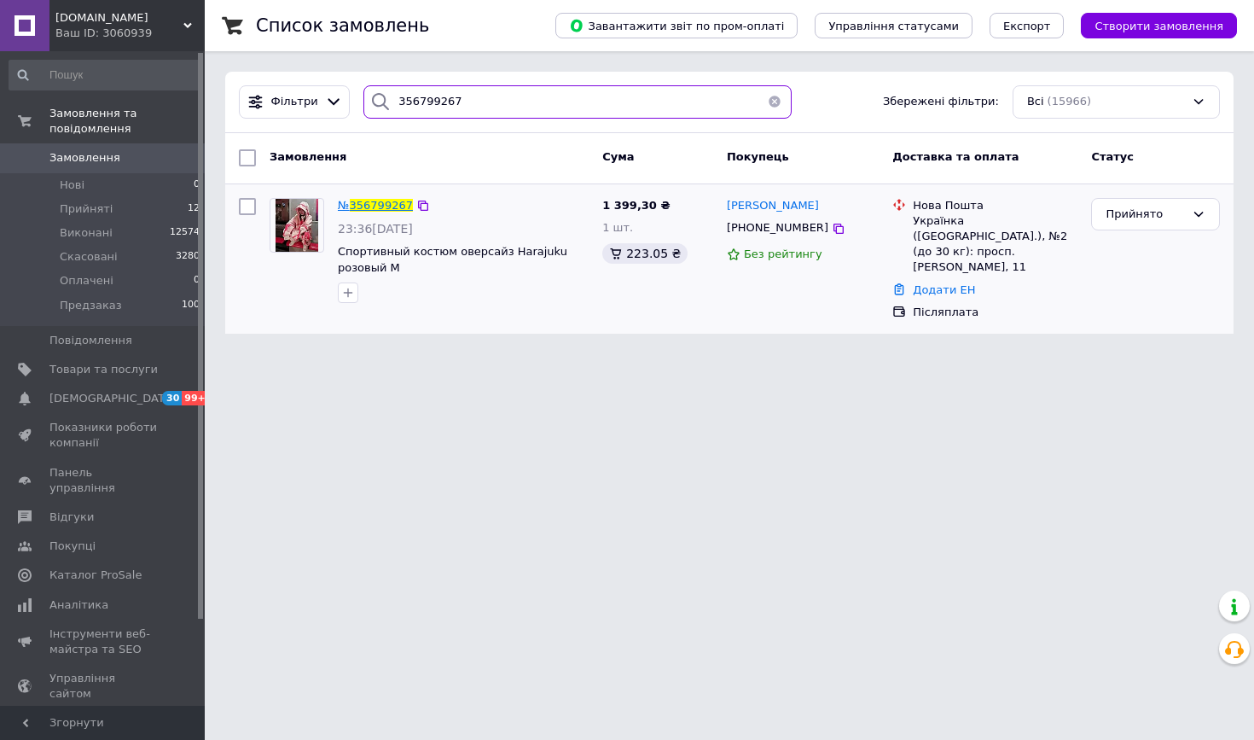
type input "356799267"
click at [377, 206] on span "356799267" at bounding box center [381, 205] width 63 height 13
